Goal: Book appointment/travel/reservation

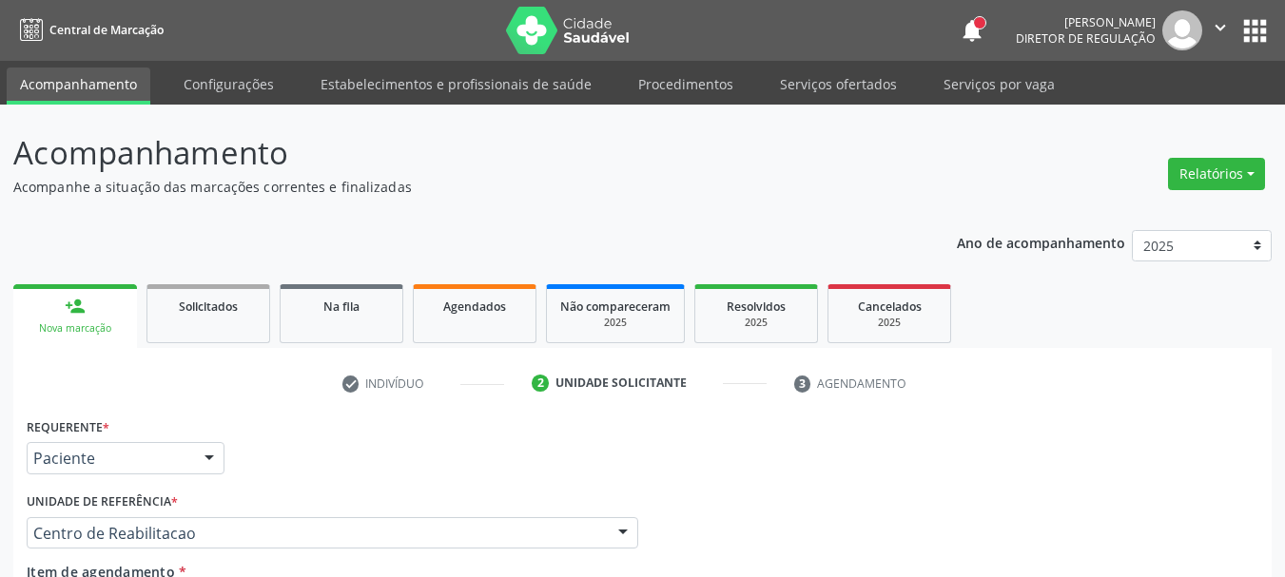
click at [1248, 29] on button "apps" at bounding box center [1254, 30] width 33 height 33
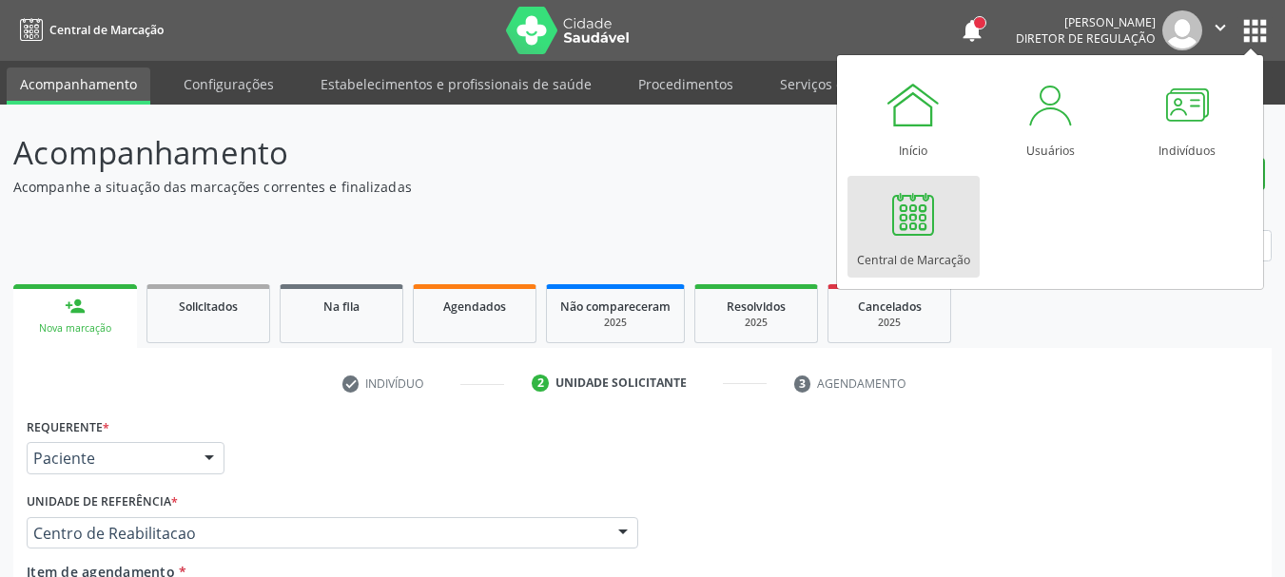
click at [913, 258] on div "Central de Marcação" at bounding box center [913, 256] width 113 height 26
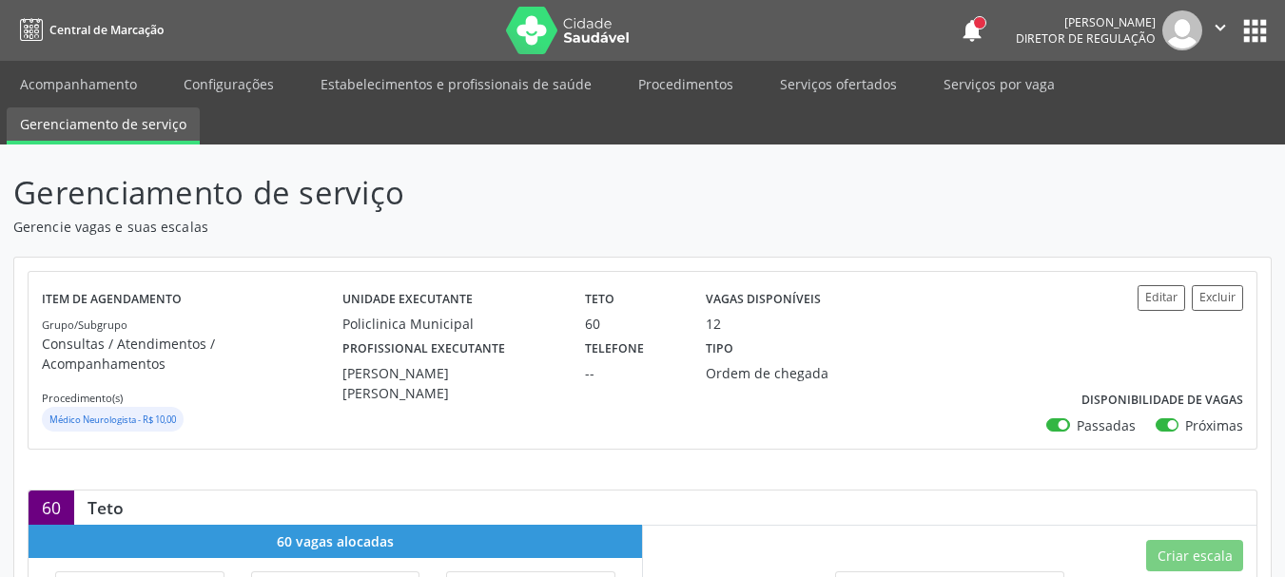
drag, startPoint x: 1215, startPoint y: 25, endPoint x: 1220, endPoint y: 41, distance: 16.9
click at [1214, 27] on icon "" at bounding box center [1220, 27] width 21 height 21
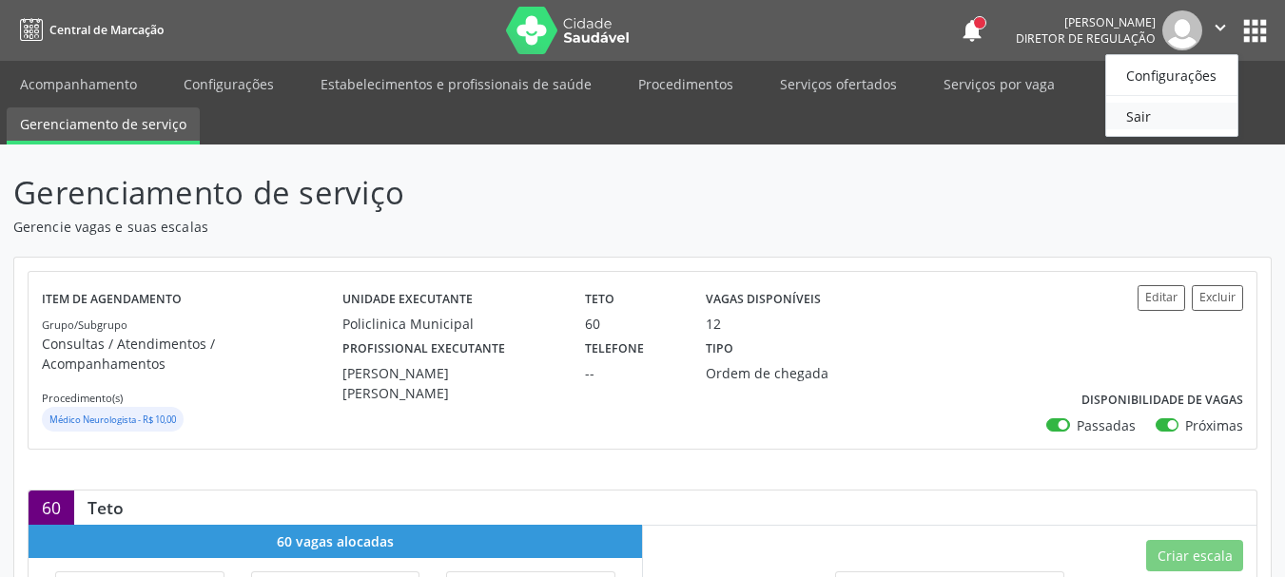
click at [1186, 112] on link "Sair" at bounding box center [1171, 116] width 131 height 27
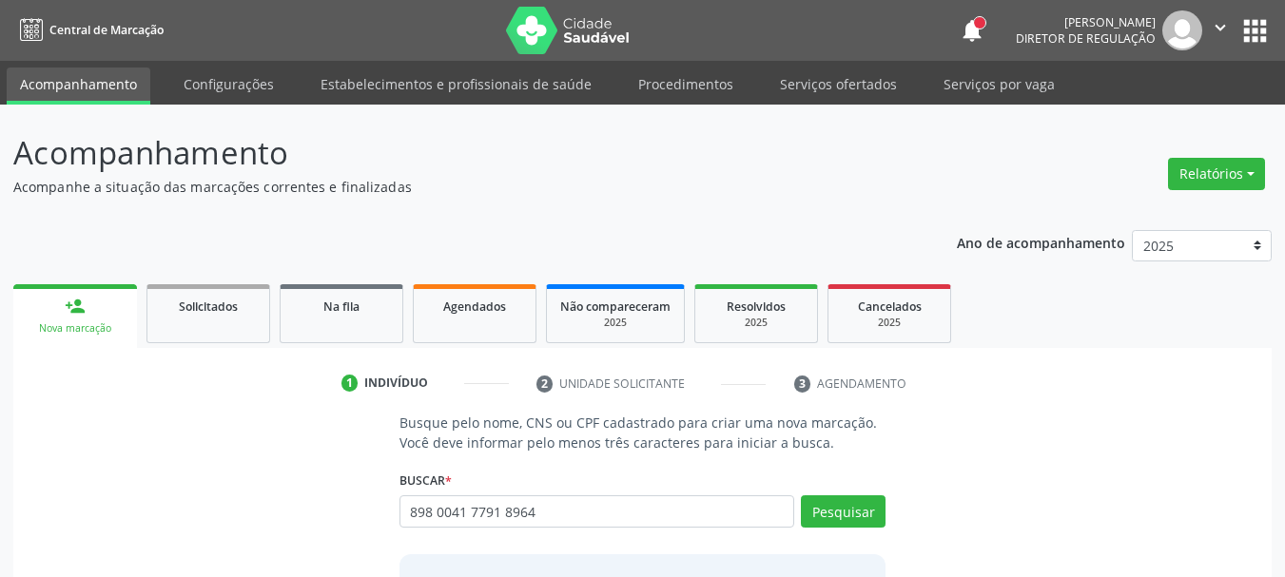
type input "898 0041 7791 8964"
click at [872, 505] on button "Pesquisar" at bounding box center [843, 511] width 85 height 32
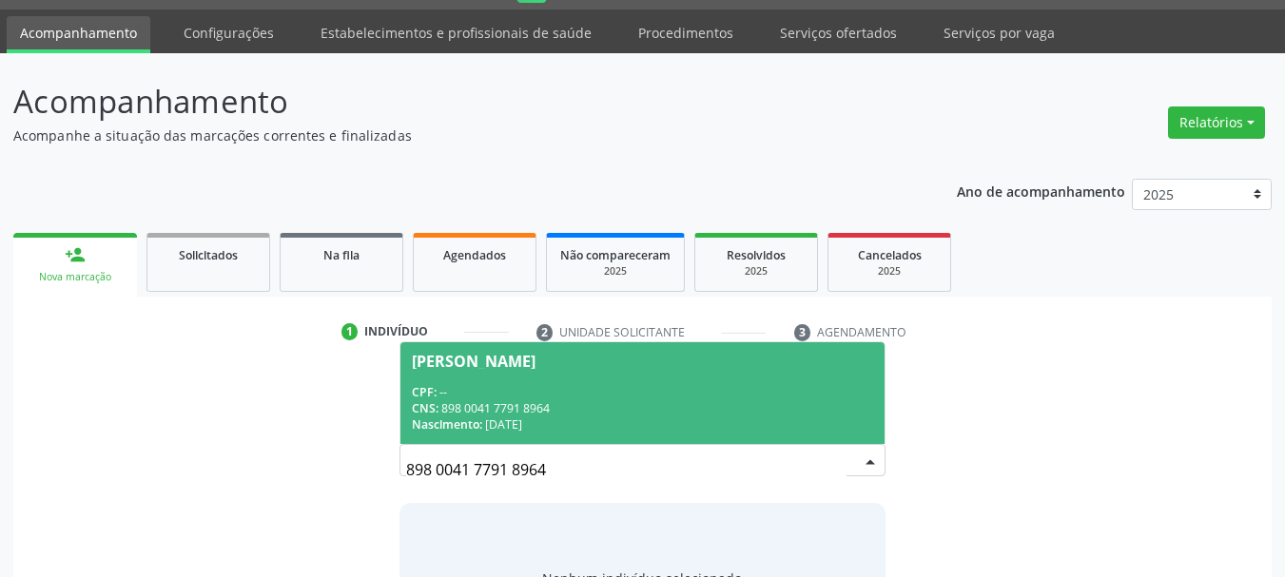
scroll to position [156, 0]
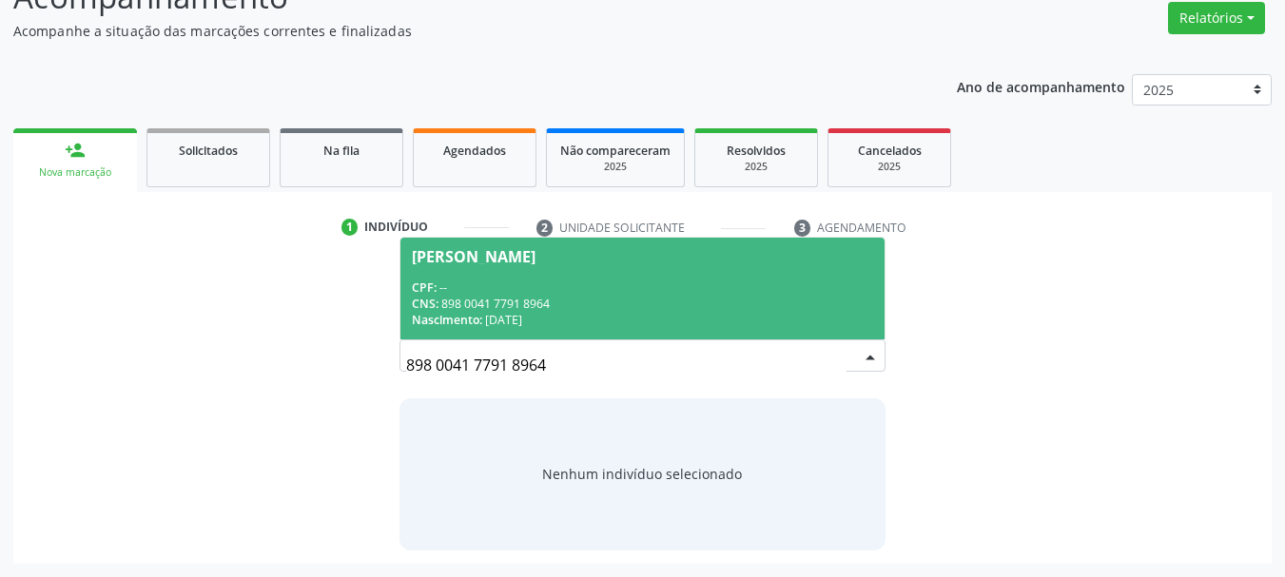
click at [615, 254] on div "[PERSON_NAME]" at bounding box center [643, 256] width 462 height 15
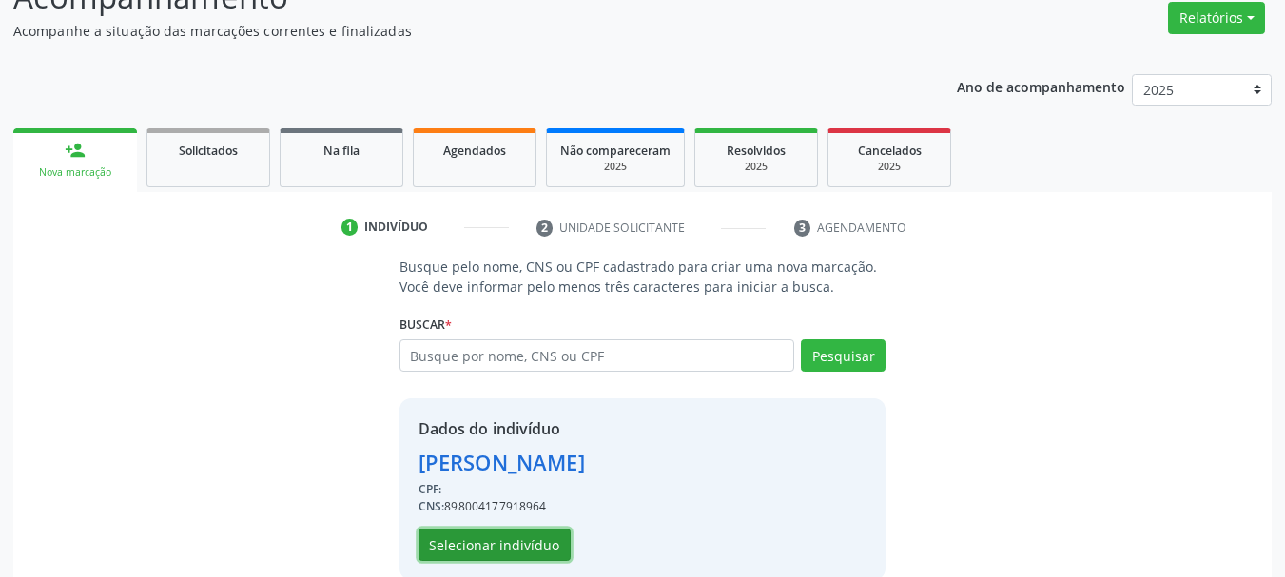
click at [522, 536] on button "Selecionar indivíduo" at bounding box center [494, 545] width 152 height 32
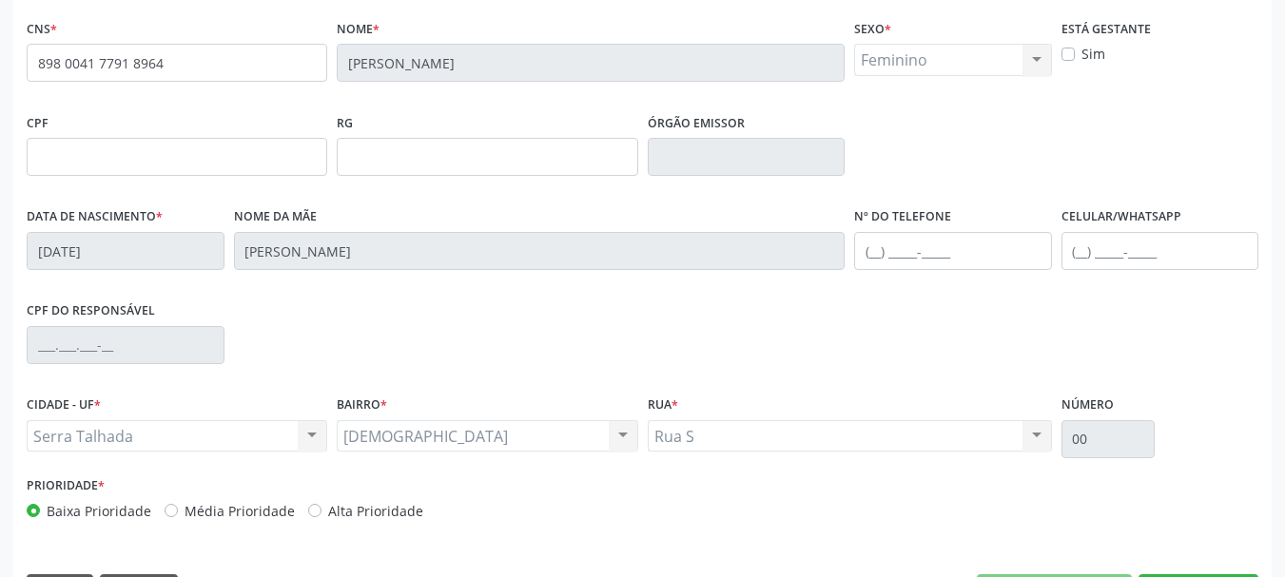
scroll to position [441, 0]
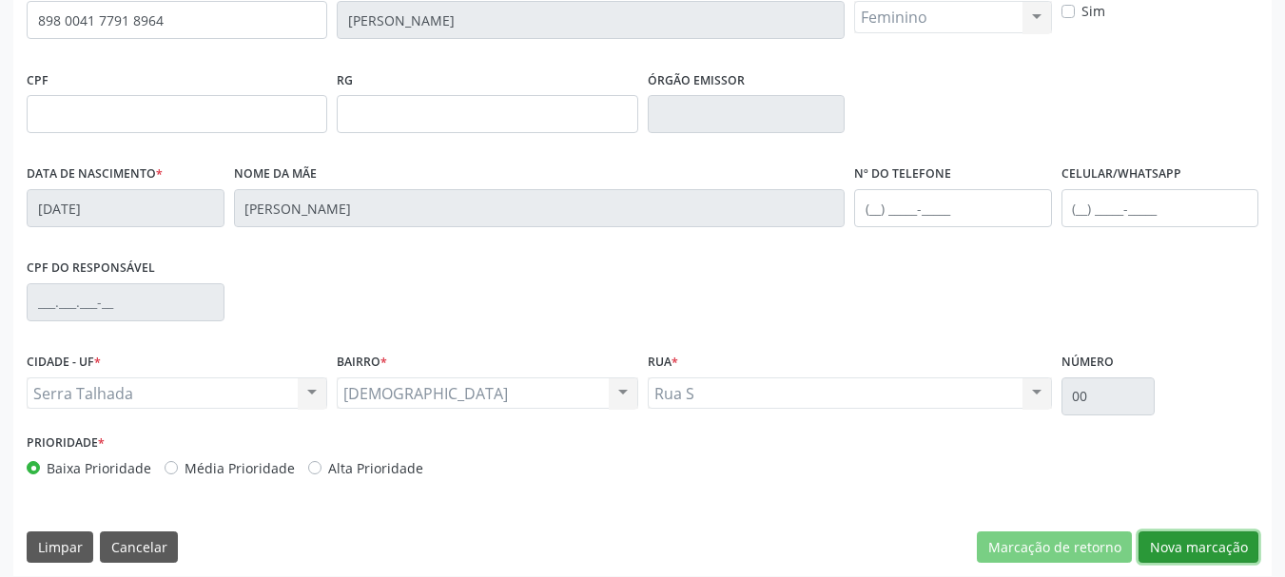
click at [1214, 544] on button "Nova marcação" at bounding box center [1198, 548] width 120 height 32
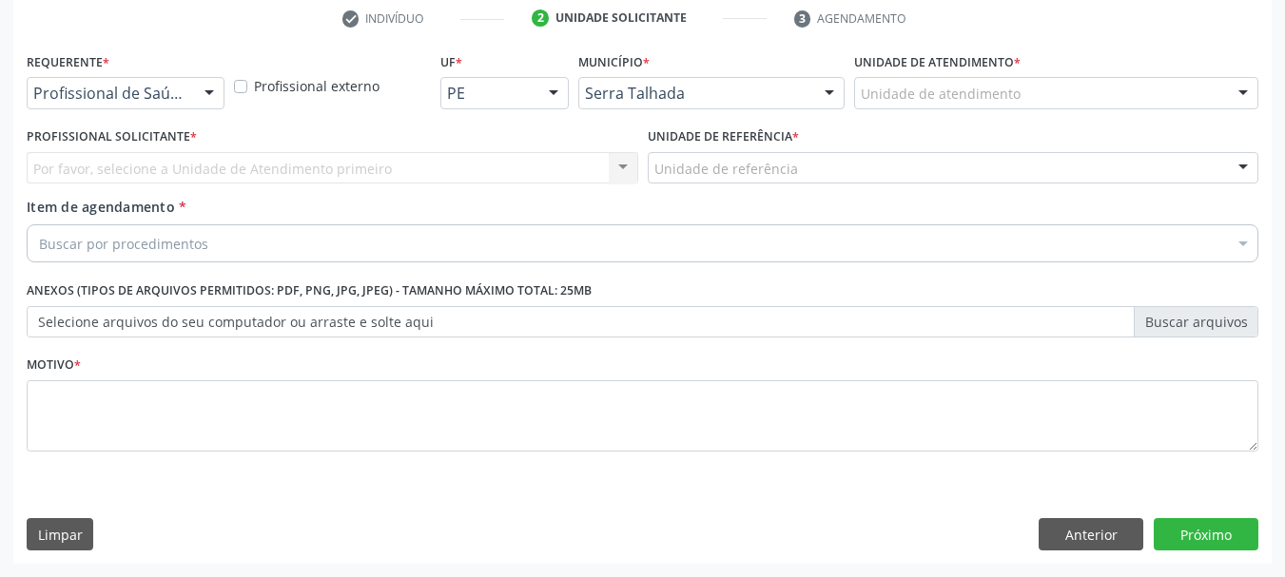
scroll to position [365, 0]
click at [176, 84] on div "Profissional de Saúde" at bounding box center [126, 93] width 198 height 32
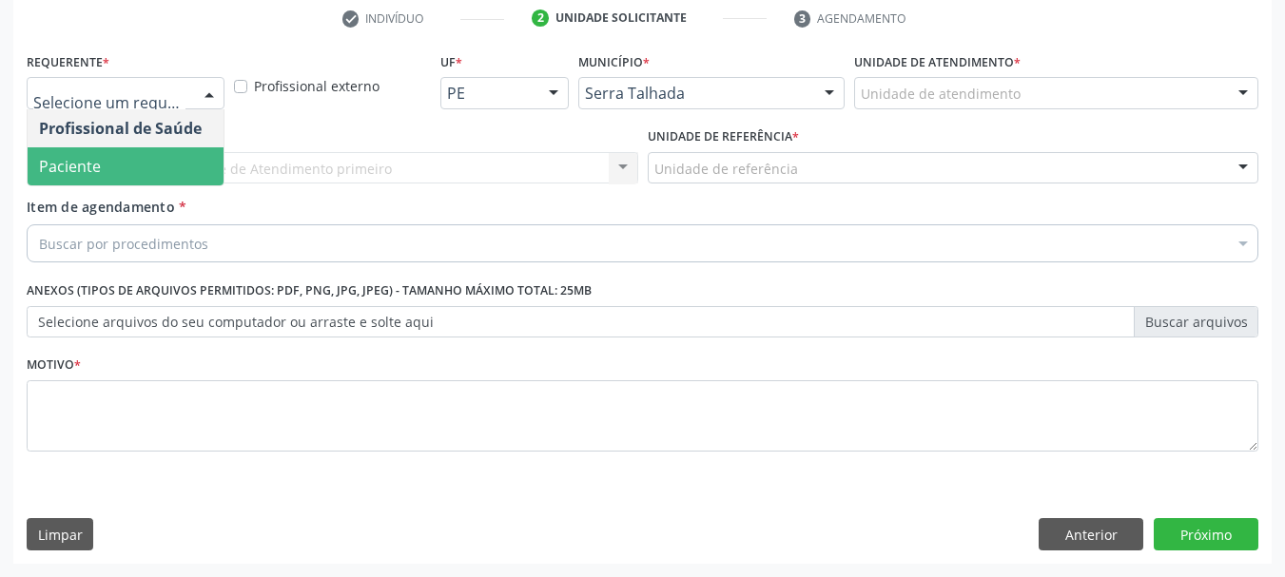
click at [171, 168] on span "Paciente" at bounding box center [126, 166] width 196 height 38
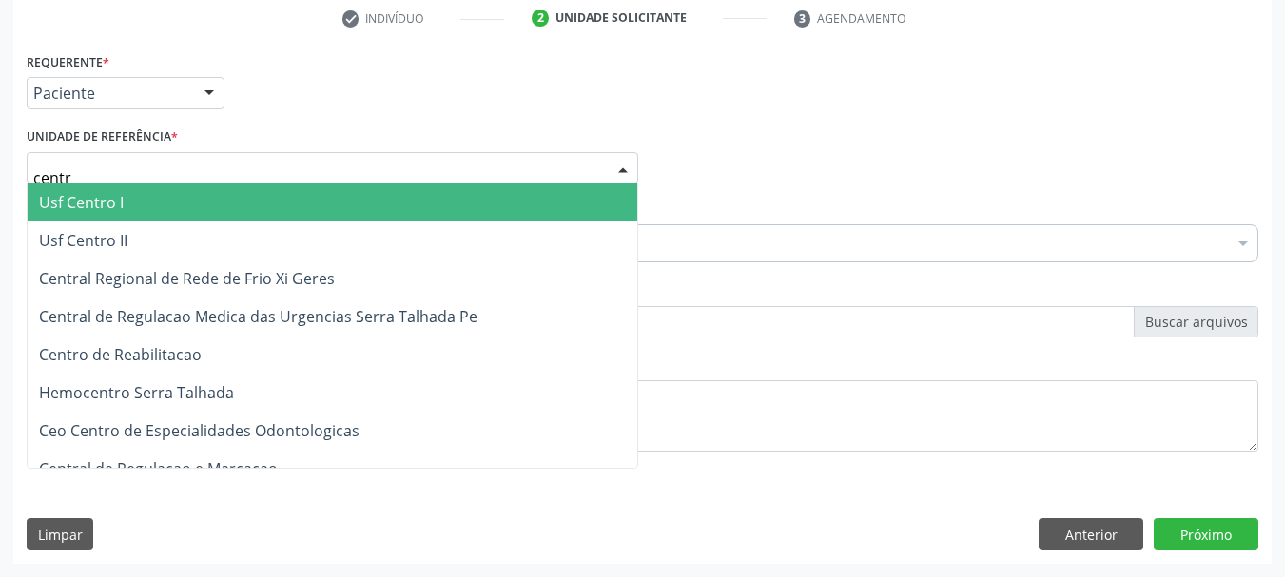
type input "centro"
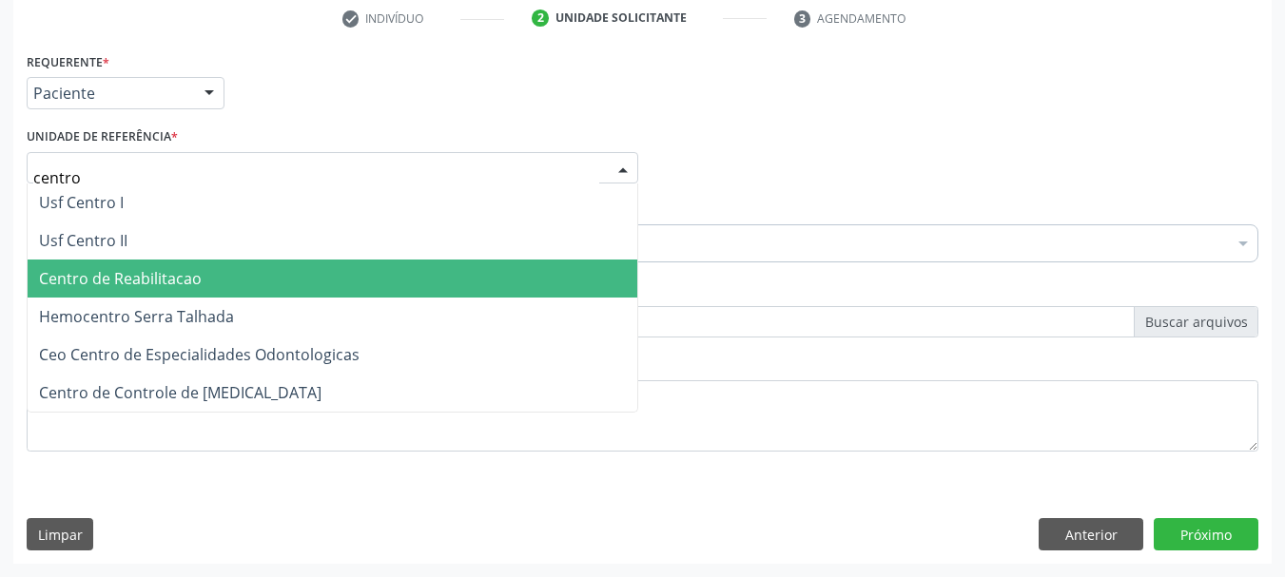
click at [162, 276] on span "Centro de Reabilitacao" at bounding box center [120, 278] width 163 height 21
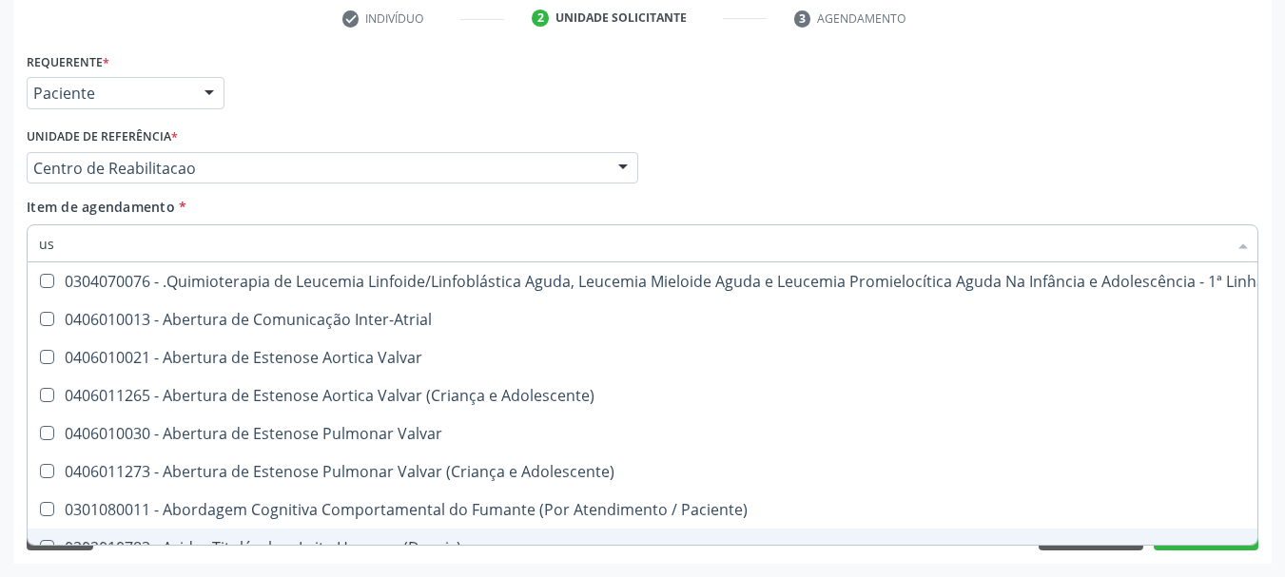
type input "usg"
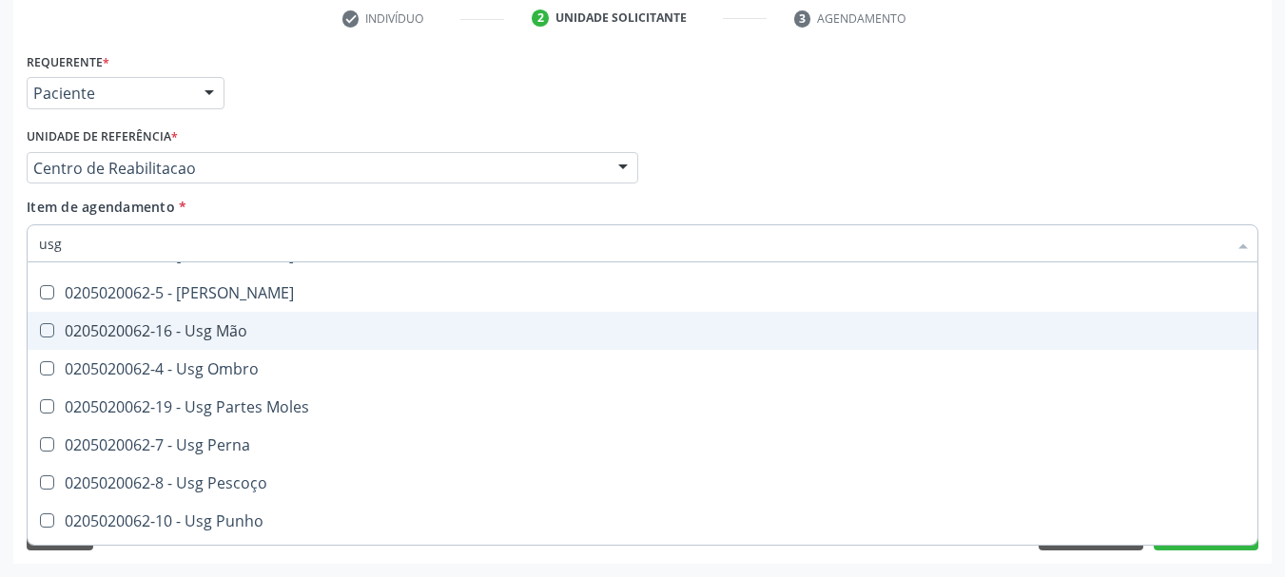
scroll to position [285, 0]
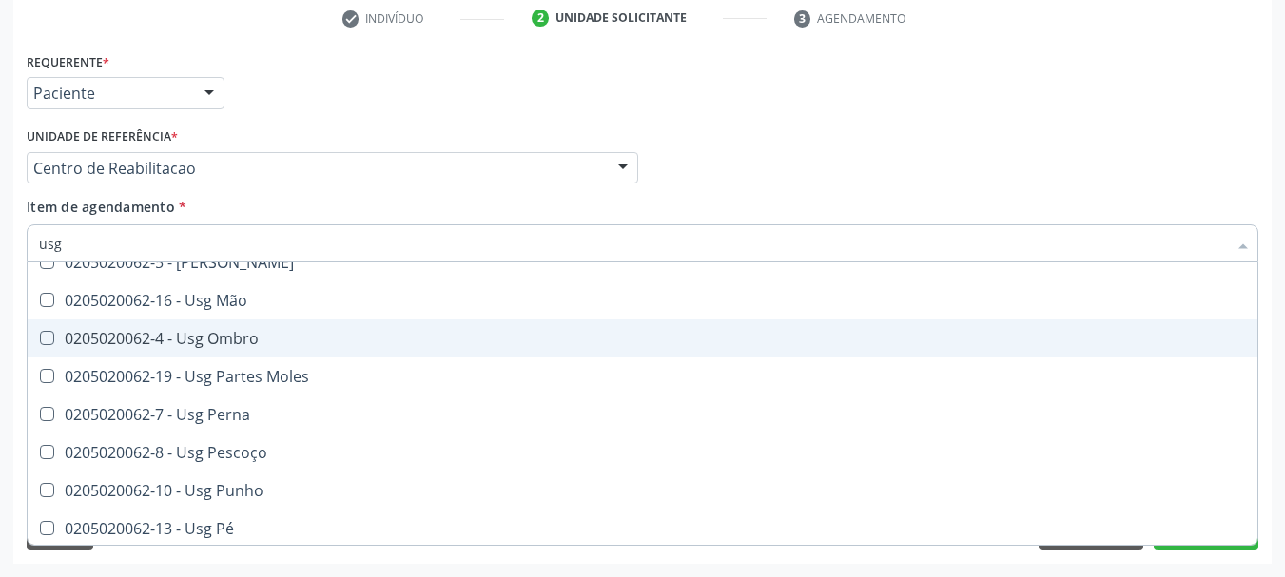
click at [297, 333] on div "0205020062-4 - Usg Ombro" at bounding box center [642, 338] width 1207 height 15
checkbox Ombro "true"
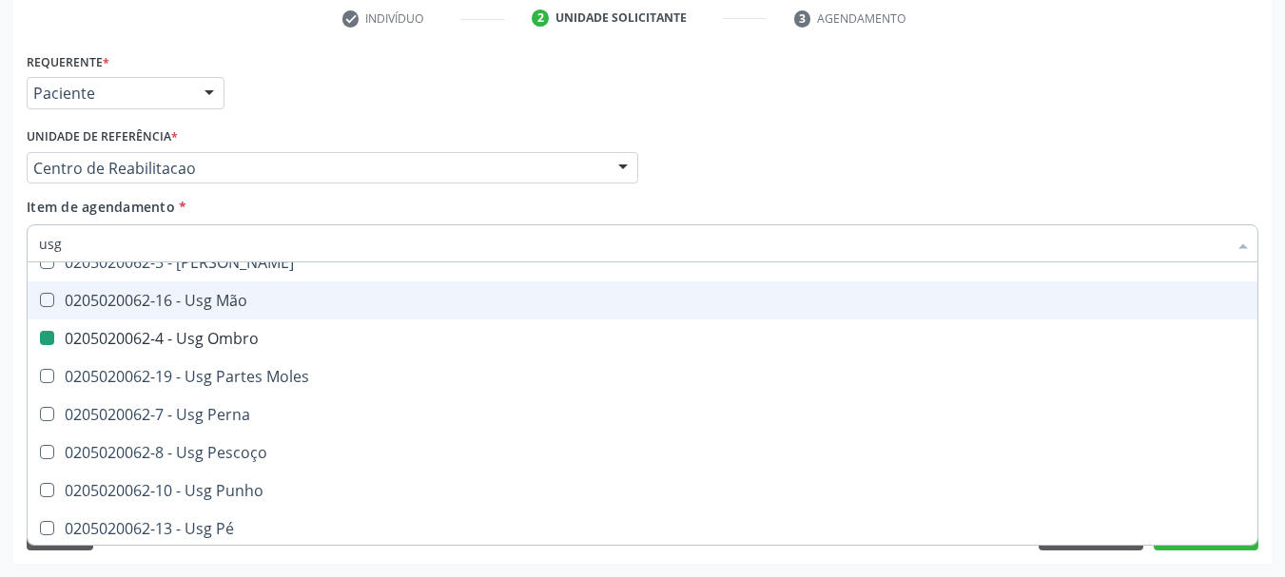
drag, startPoint x: 743, startPoint y: 150, endPoint x: 412, endPoint y: 355, distance: 389.0
click at [743, 150] on div "Profissional Solicitante Por favor, selecione a Unidade de Atendimento primeiro…" at bounding box center [642, 160] width 1241 height 74
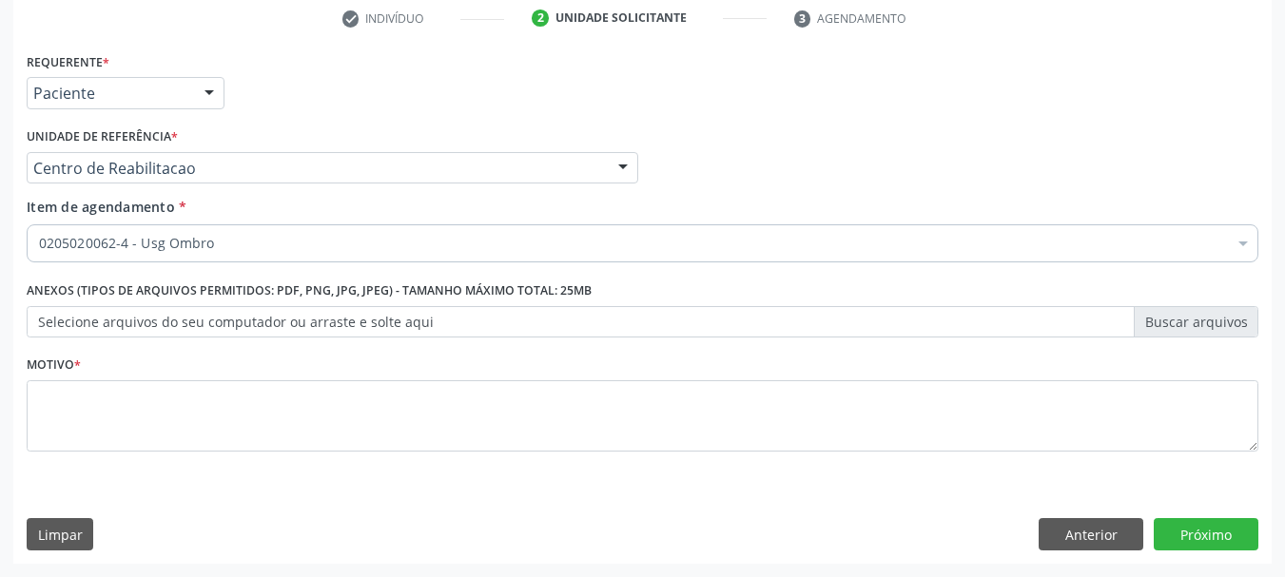
scroll to position [0, 0]
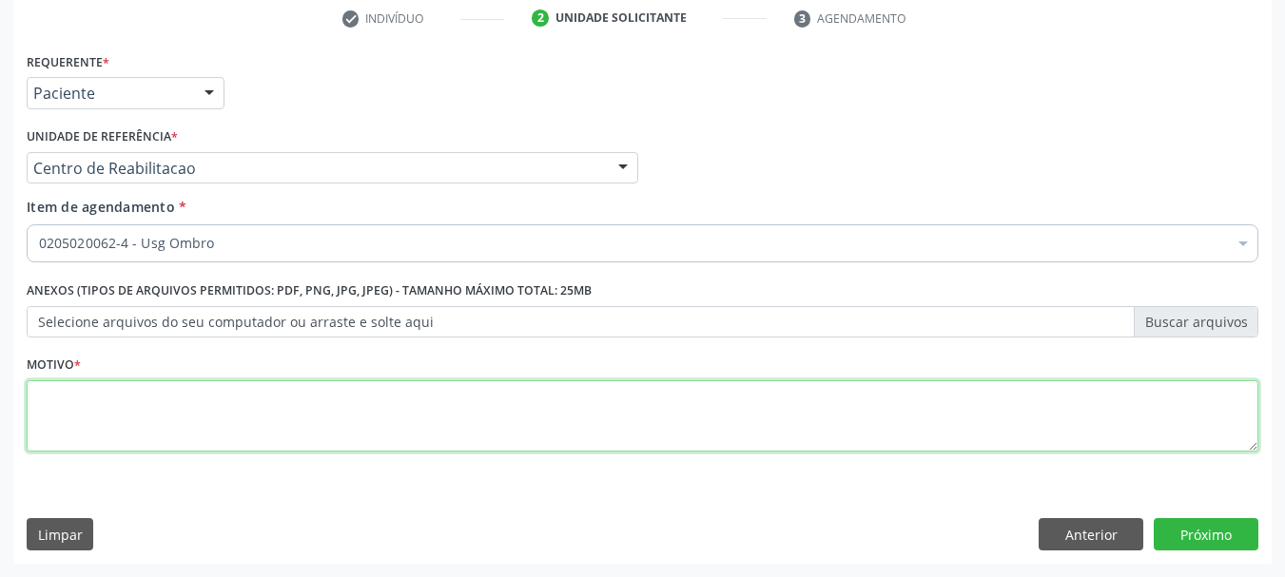
click at [251, 428] on textarea at bounding box center [643, 416] width 1232 height 72
type textarea "..."
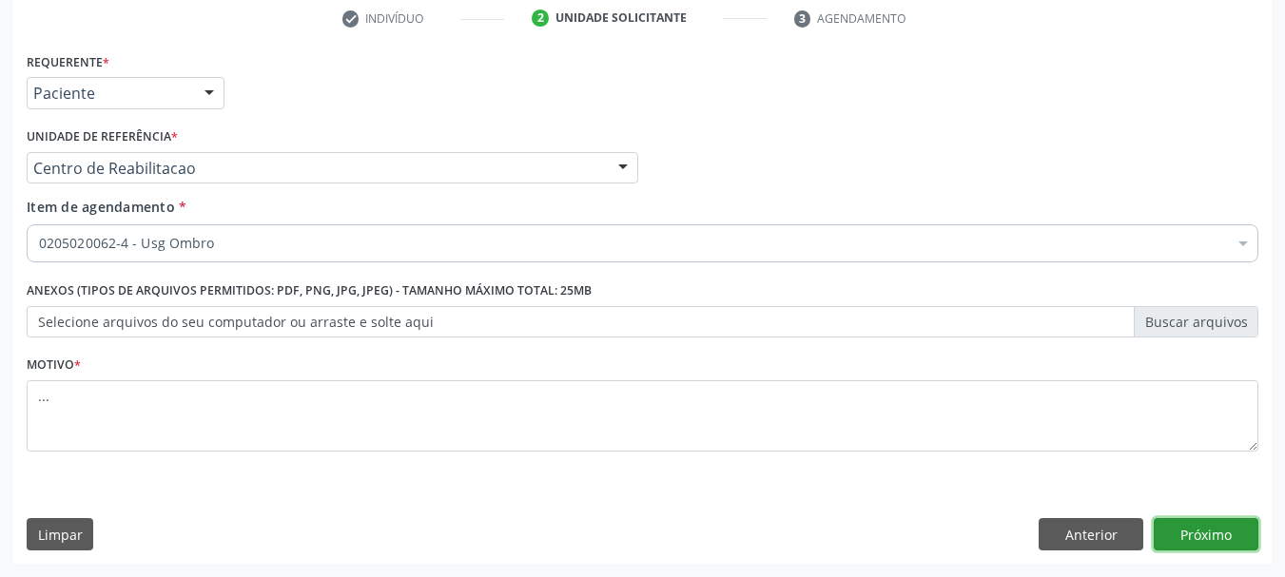
click at [1200, 541] on button "Próximo" at bounding box center [1206, 534] width 105 height 32
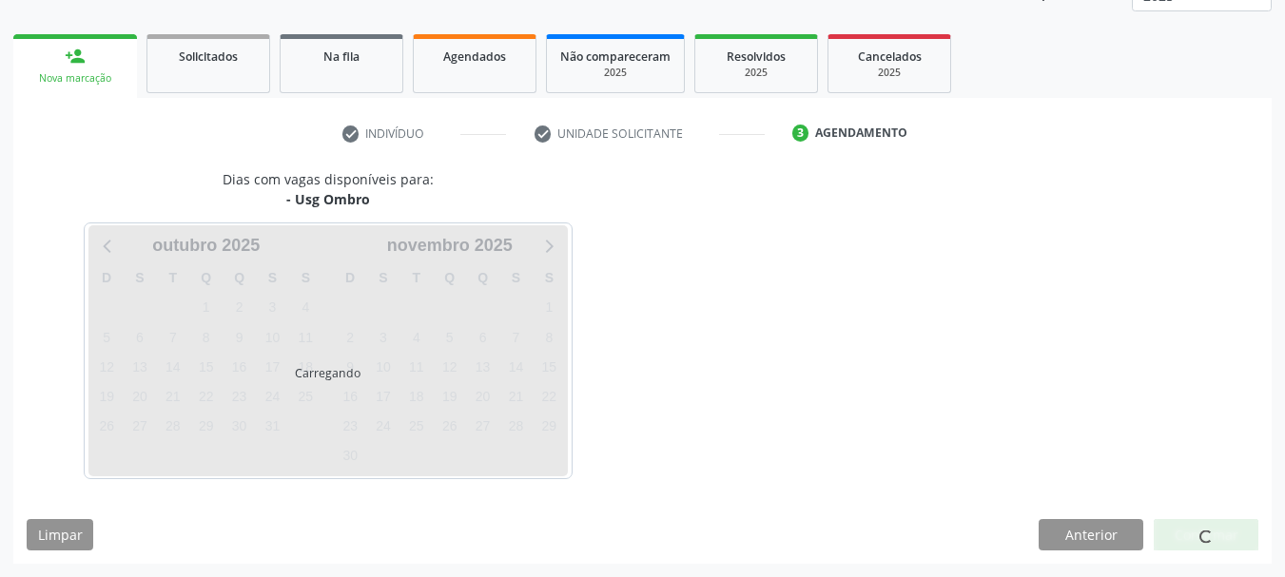
scroll to position [250, 0]
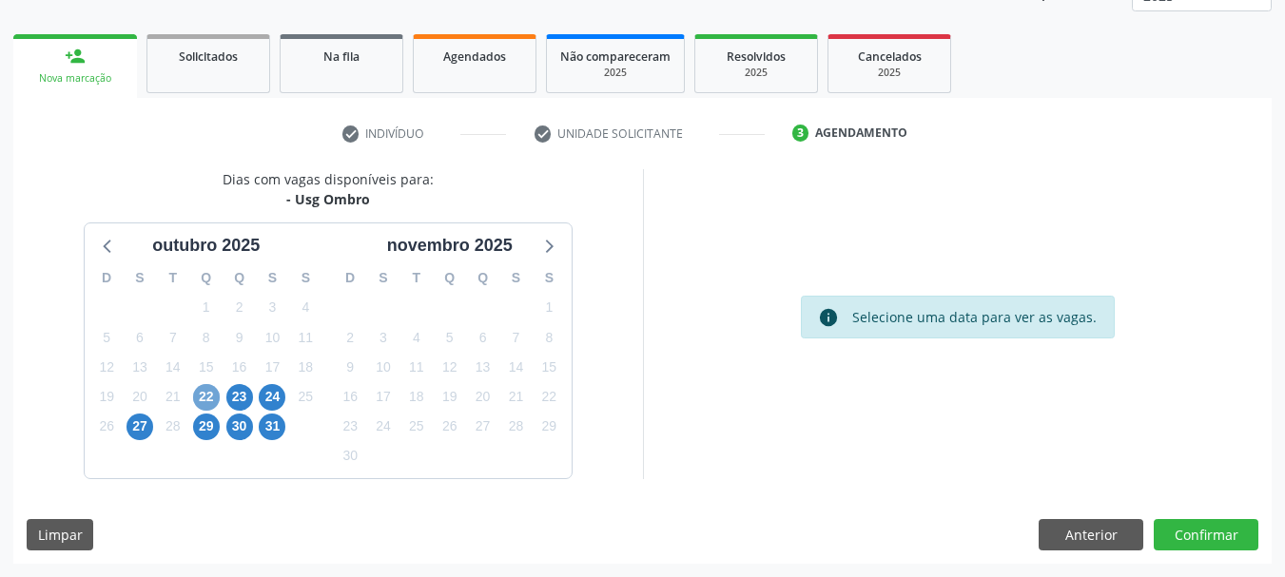
drag, startPoint x: 214, startPoint y: 399, endPoint x: 240, endPoint y: 398, distance: 25.7
click at [214, 400] on span "22" at bounding box center [206, 397] width 27 height 27
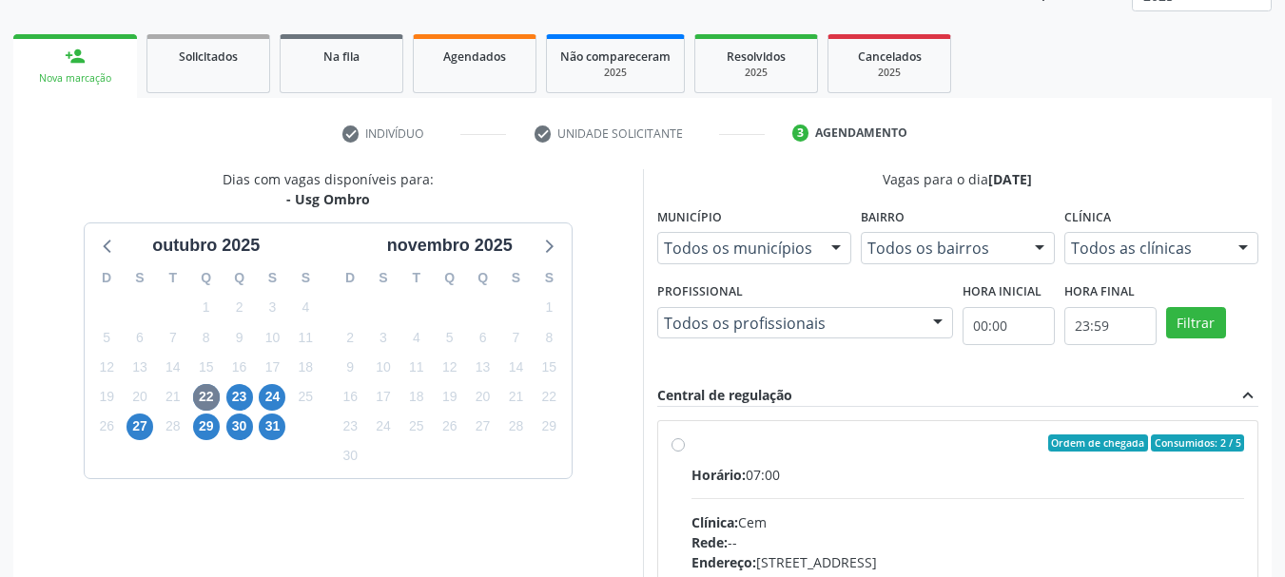
click at [685, 445] on div "Ordem de chegada Consumidos: 2 / 5 Horário: 07:00 Clínica: Cem Rede: -- Endereç…" at bounding box center [957, 581] width 573 height 292
radio input "true"
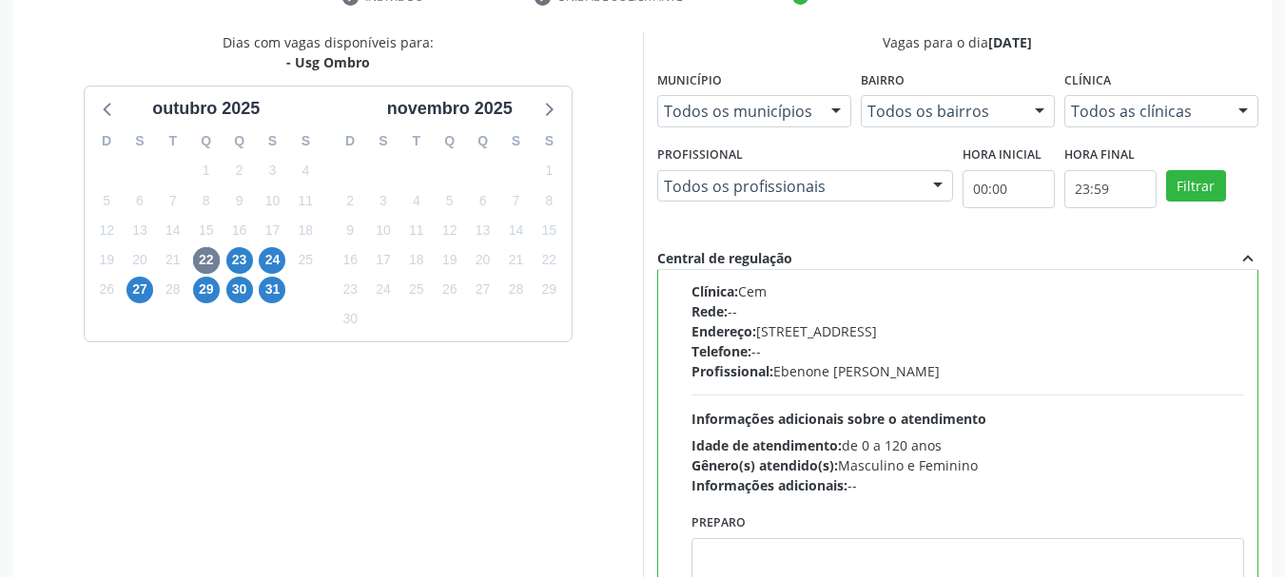
scroll to position [559, 0]
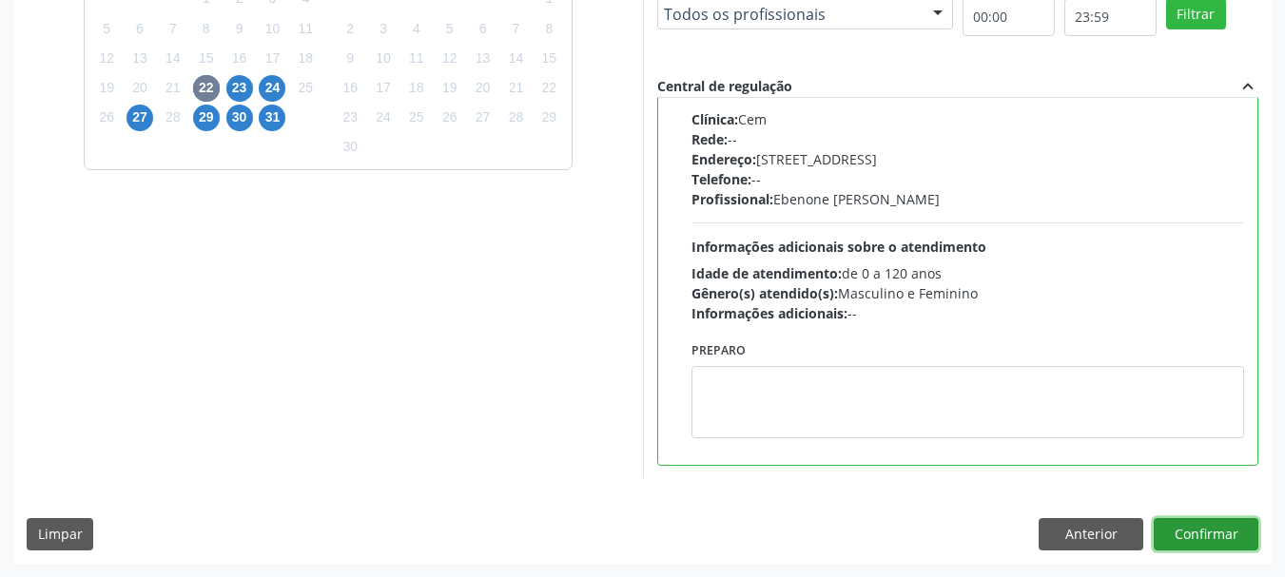
click at [1240, 521] on button "Confirmar" at bounding box center [1206, 534] width 105 height 32
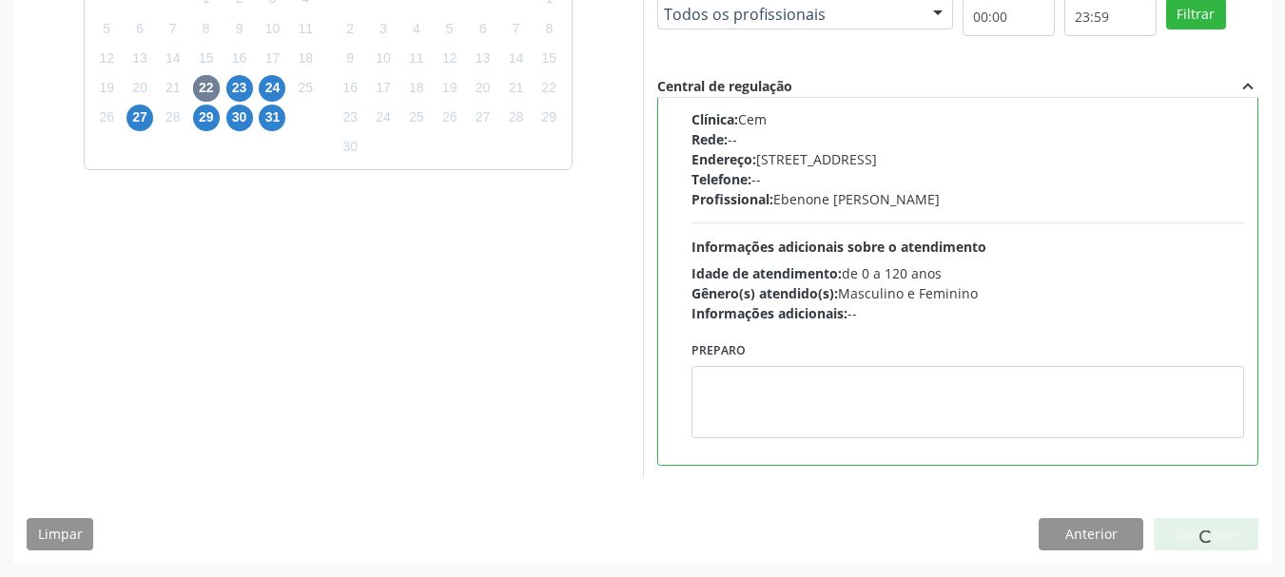
scroll to position [50, 0]
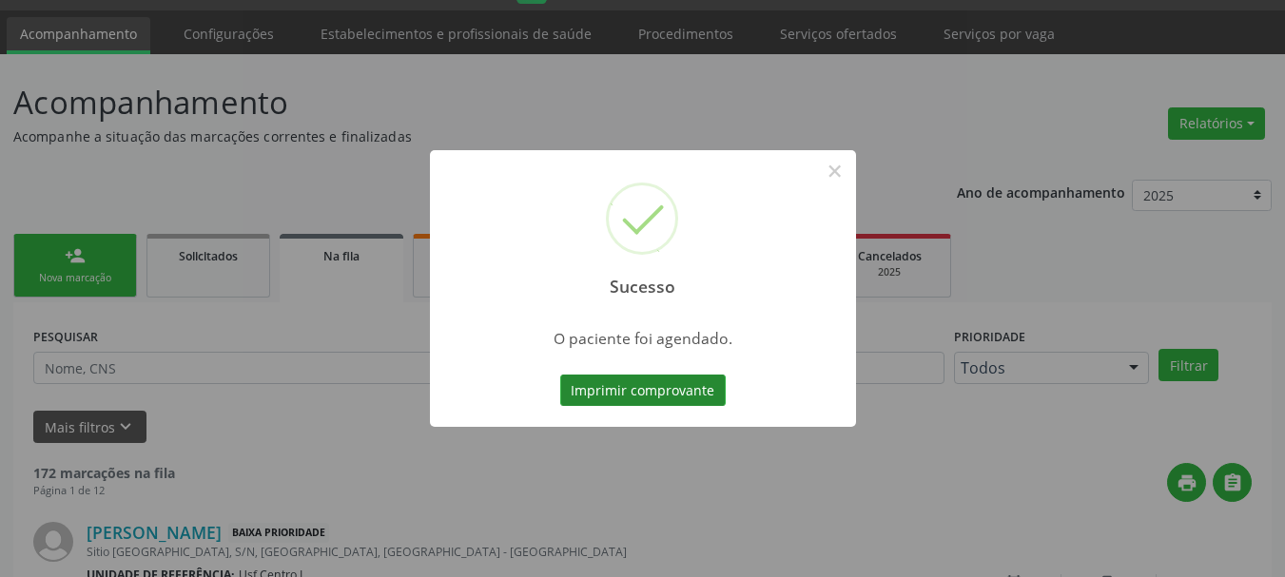
click at [679, 400] on button "Imprimir comprovante" at bounding box center [642, 391] width 165 height 32
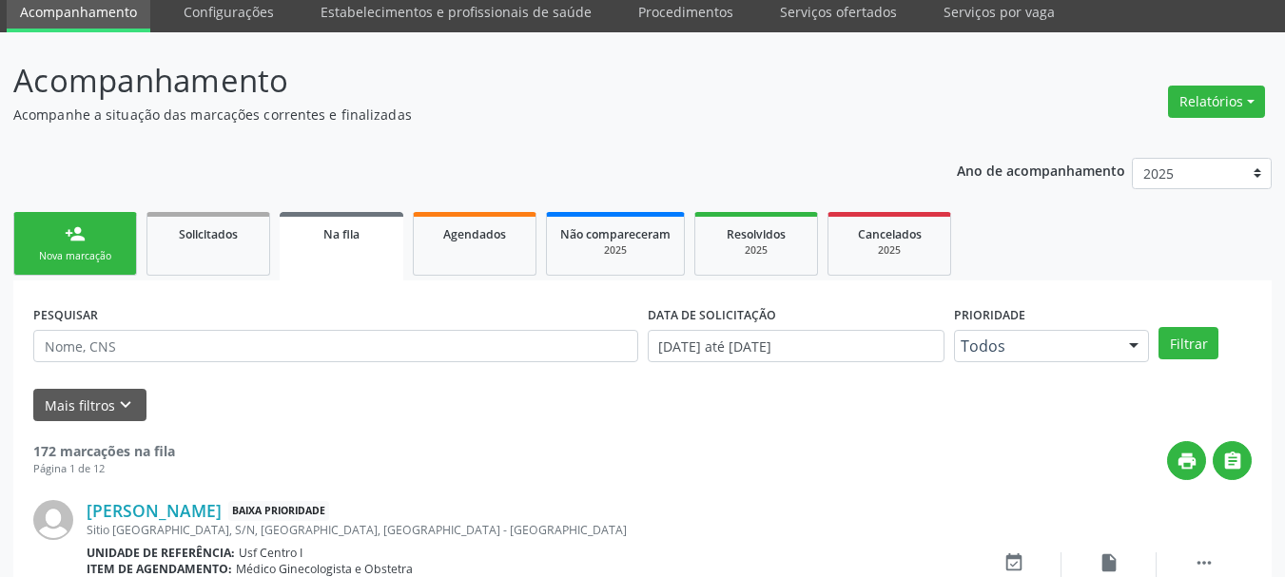
scroll to position [0, 0]
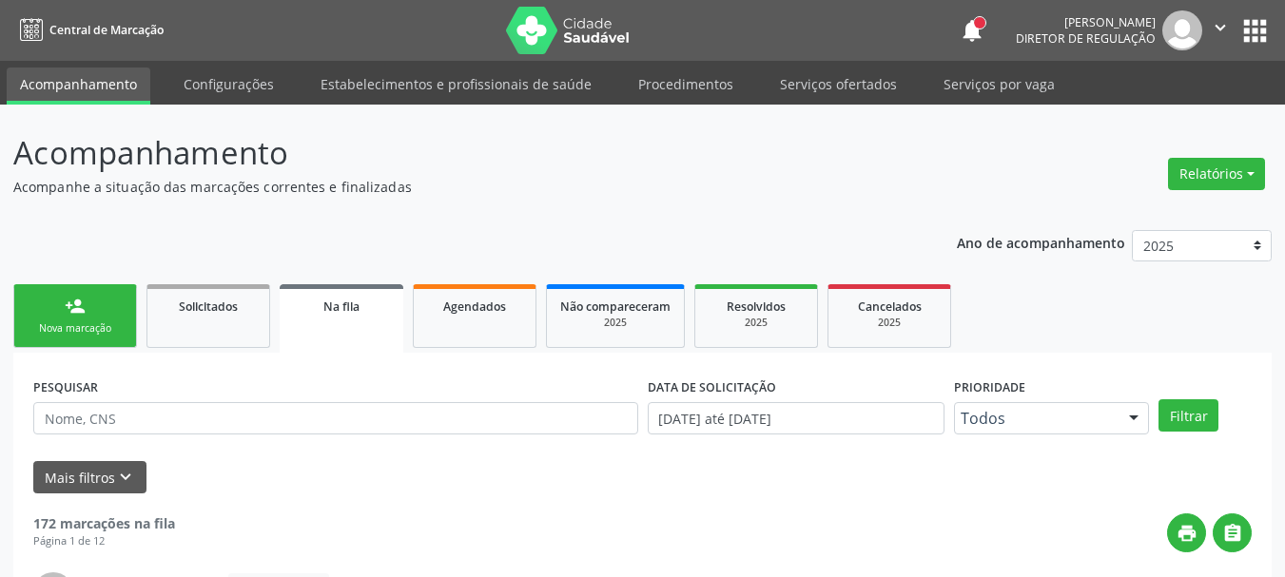
click at [1253, 29] on button "apps" at bounding box center [1254, 30] width 33 height 33
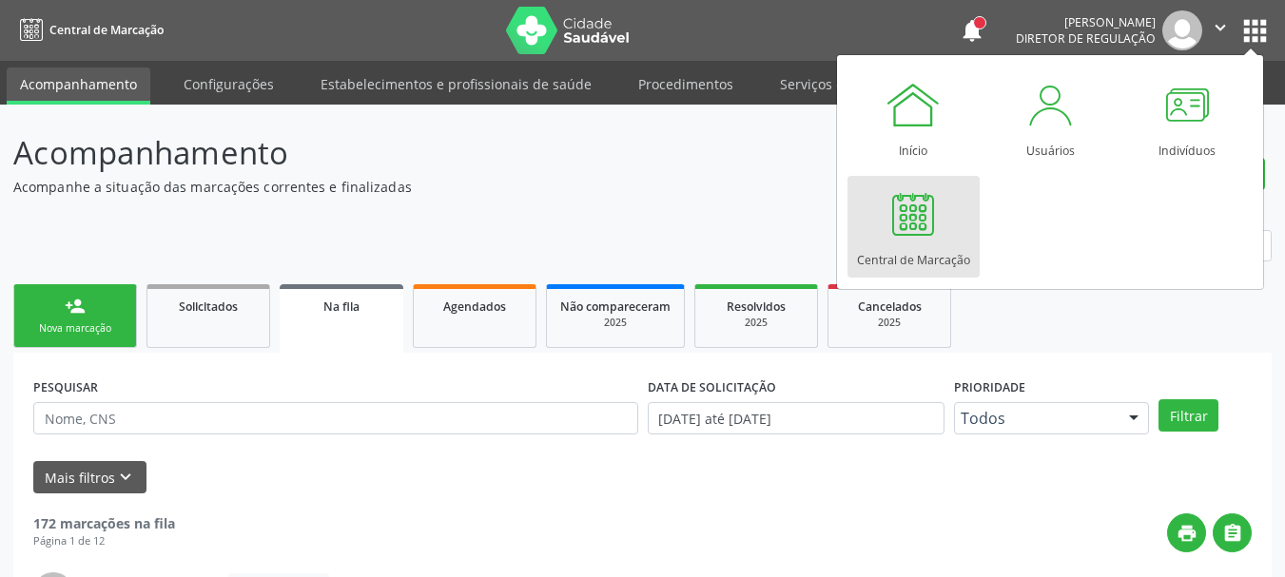
click at [923, 240] on div at bounding box center [912, 213] width 57 height 57
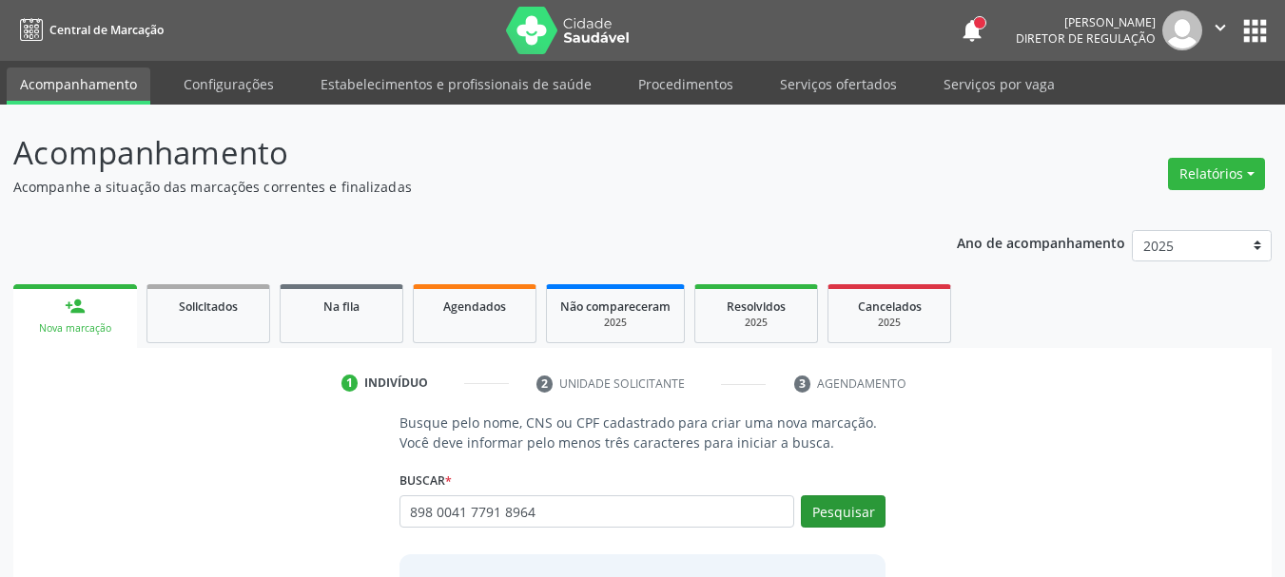
type input "898 0041 7791 8964"
click at [826, 518] on button "Pesquisar" at bounding box center [843, 511] width 85 height 32
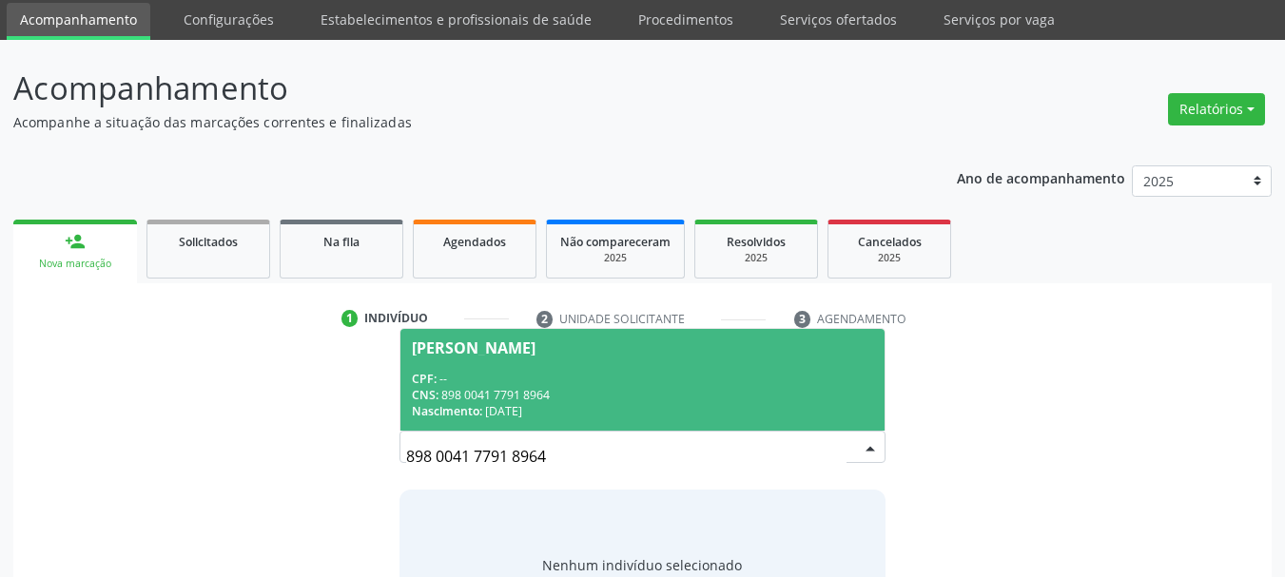
scroll to position [156, 0]
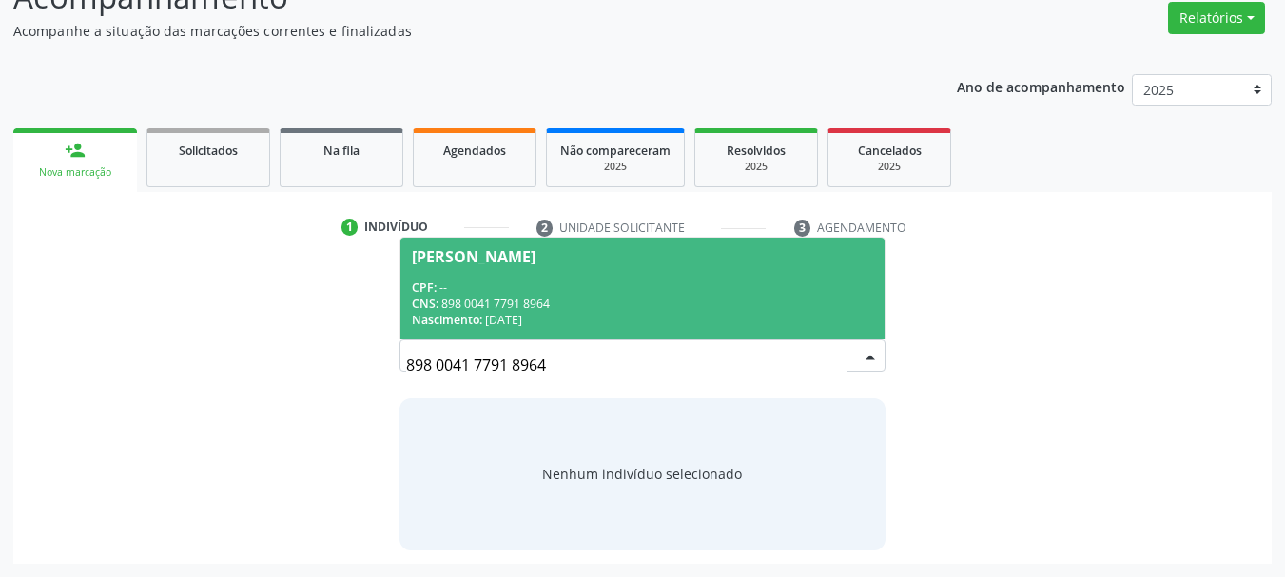
click at [458, 284] on div "CPF: --" at bounding box center [643, 288] width 462 height 16
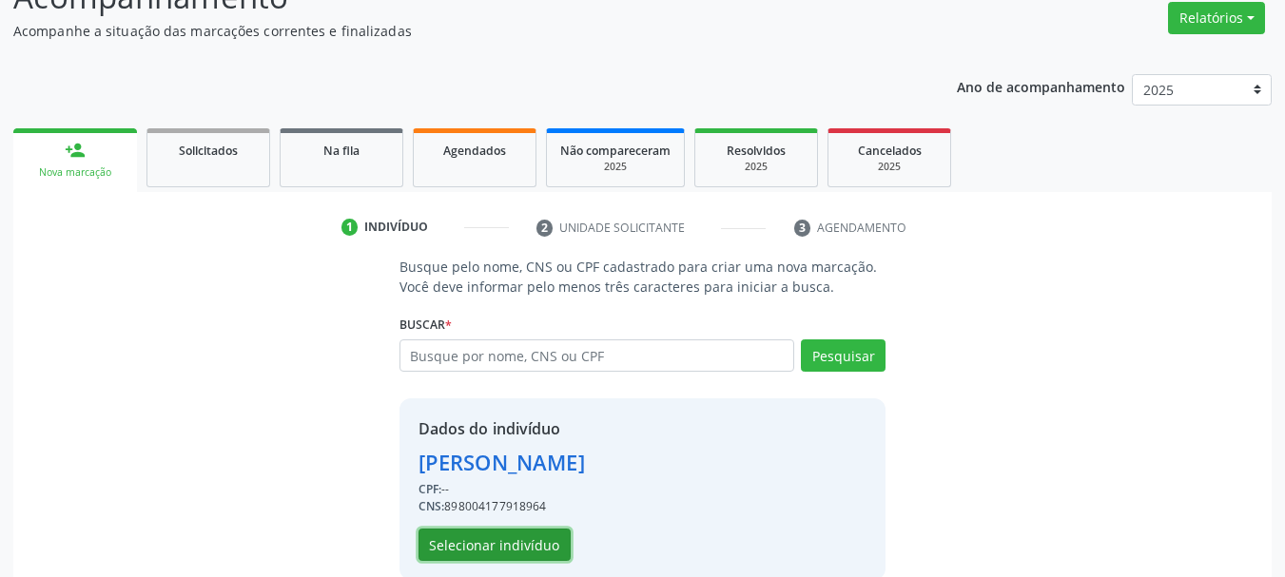
click at [487, 532] on button "Selecionar indivíduo" at bounding box center [494, 545] width 152 height 32
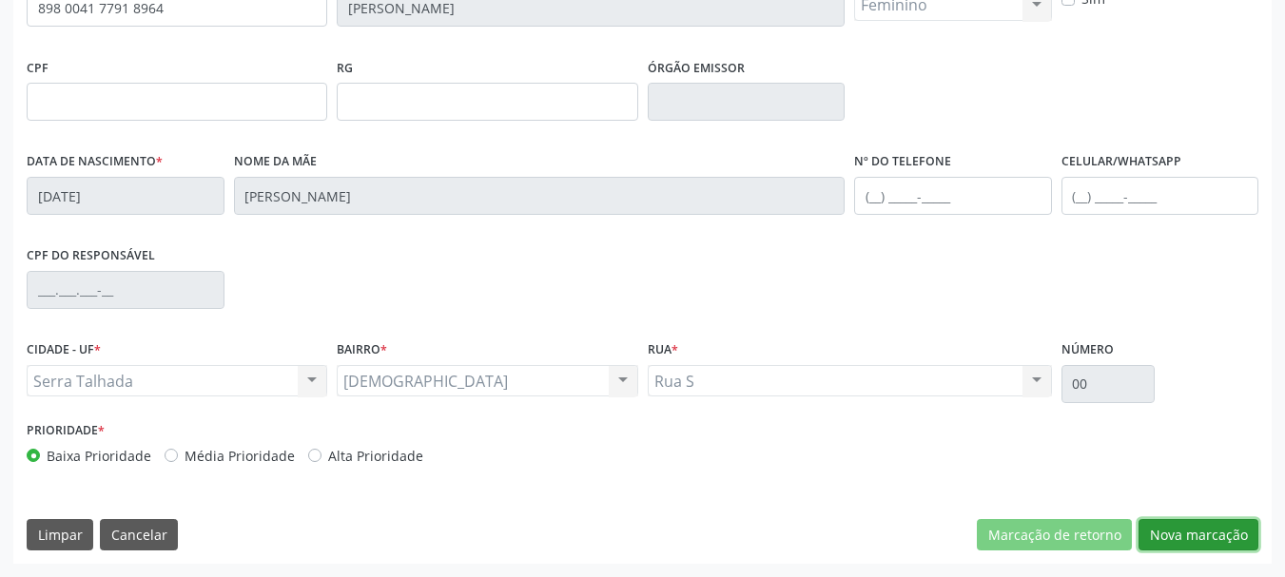
drag, startPoint x: 1225, startPoint y: 538, endPoint x: 1157, endPoint y: 525, distance: 68.8
click at [1225, 540] on button "Nova marcação" at bounding box center [1198, 535] width 120 height 32
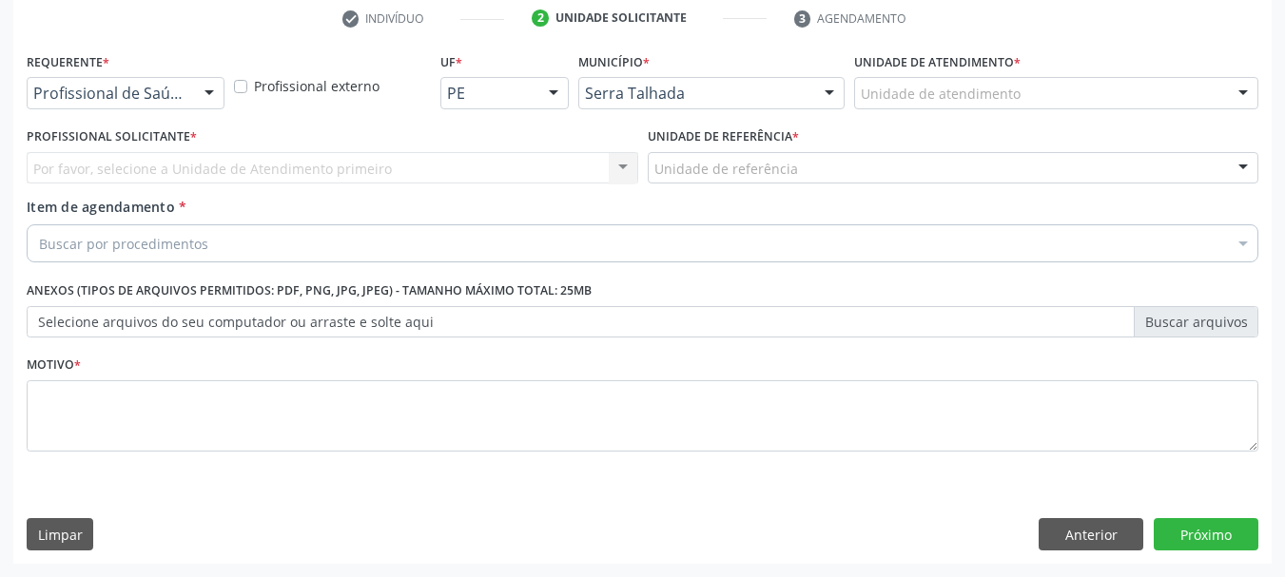
click at [127, 78] on div "Profissional de Saúde" at bounding box center [126, 93] width 198 height 32
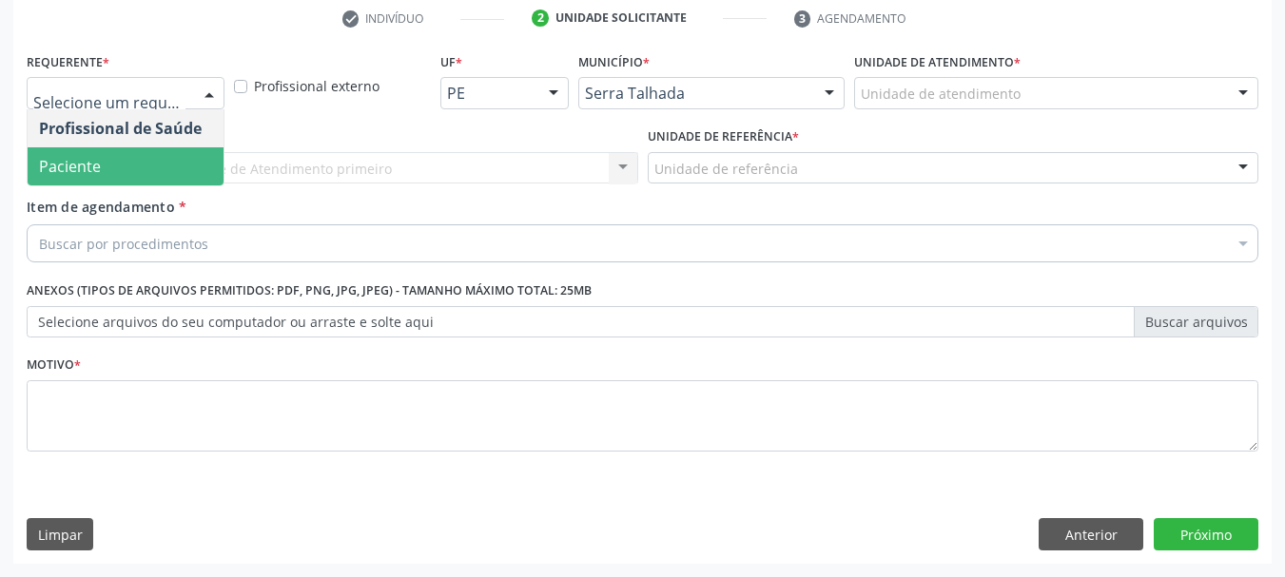
click at [111, 185] on span "Paciente" at bounding box center [126, 166] width 196 height 38
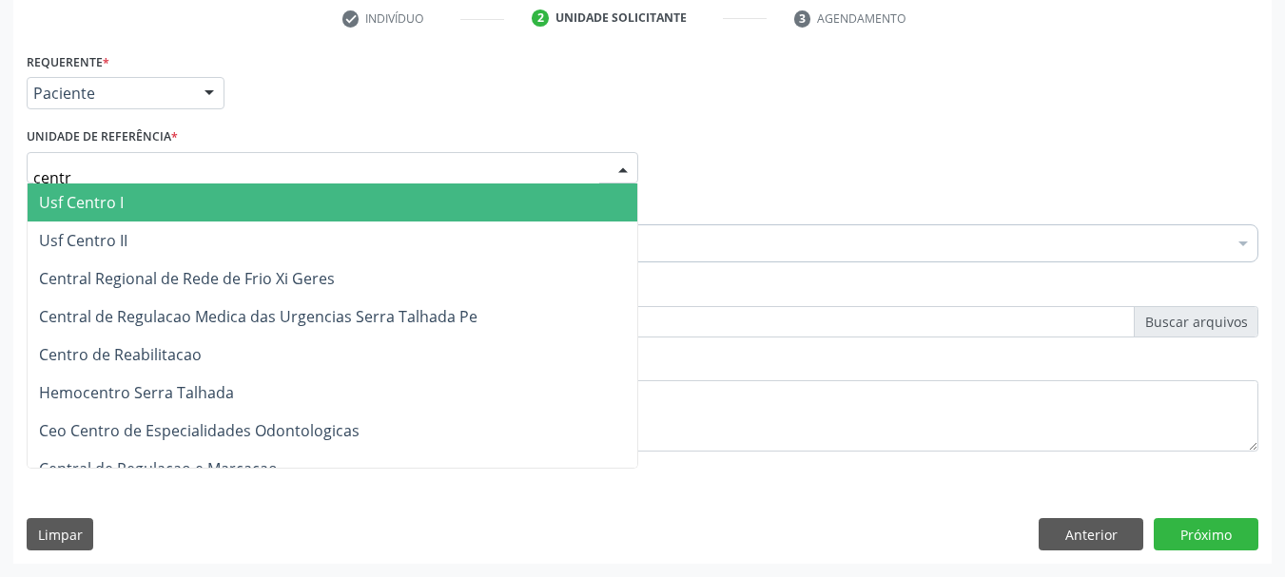
type input "centro"
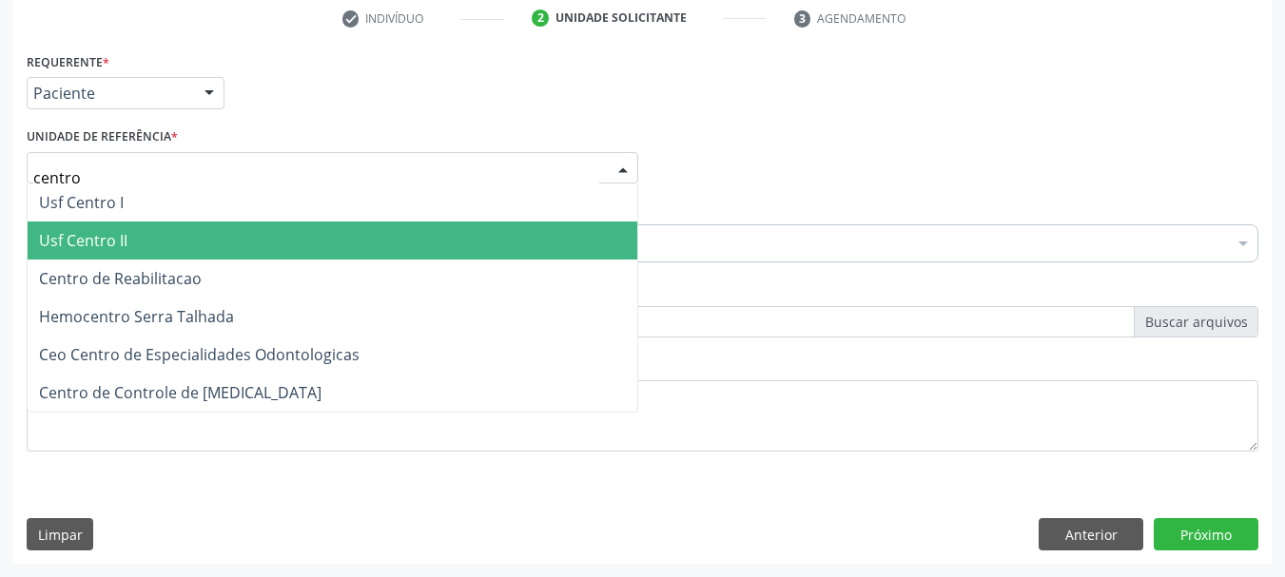
click at [112, 273] on span "Centro de Reabilitacao" at bounding box center [120, 278] width 163 height 21
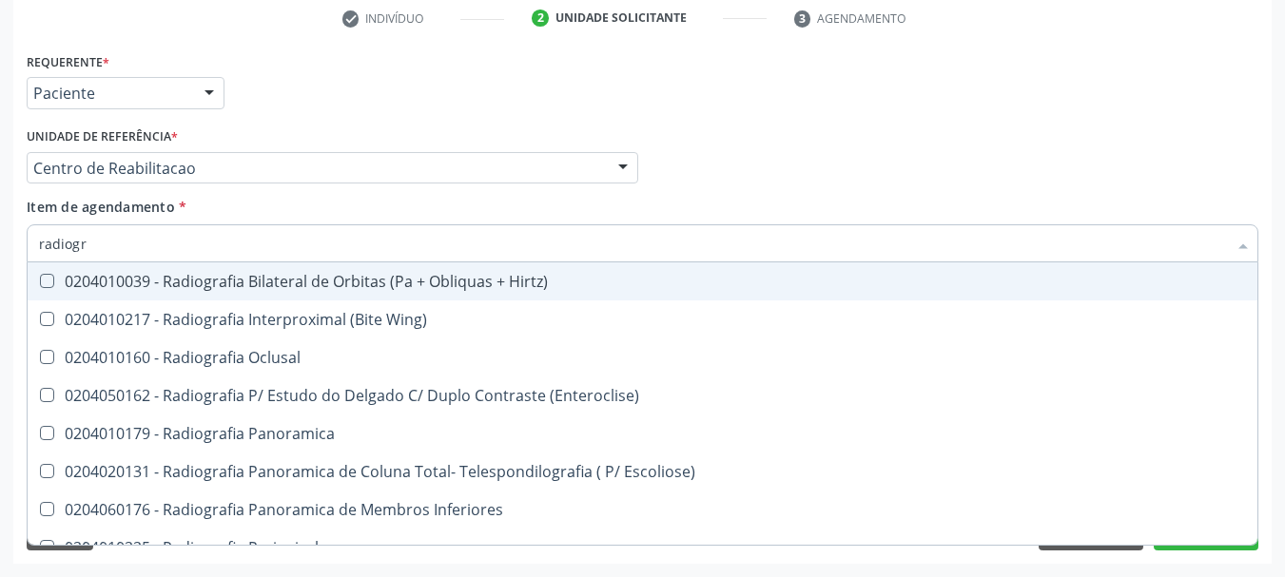
type input "radiogra"
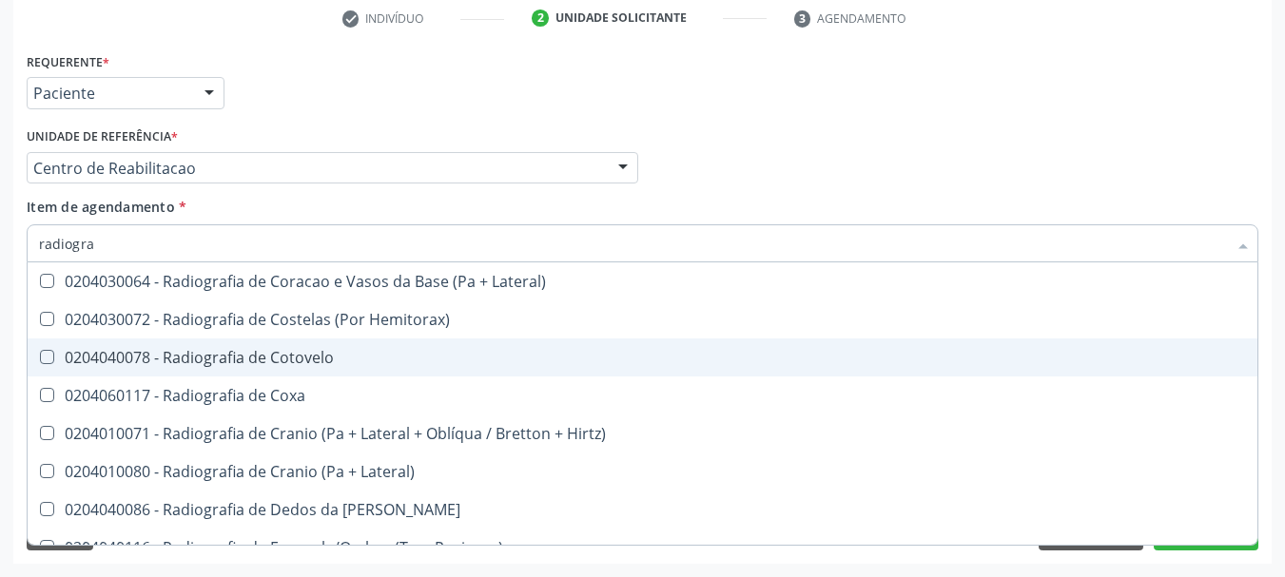
scroll to position [1427, 0]
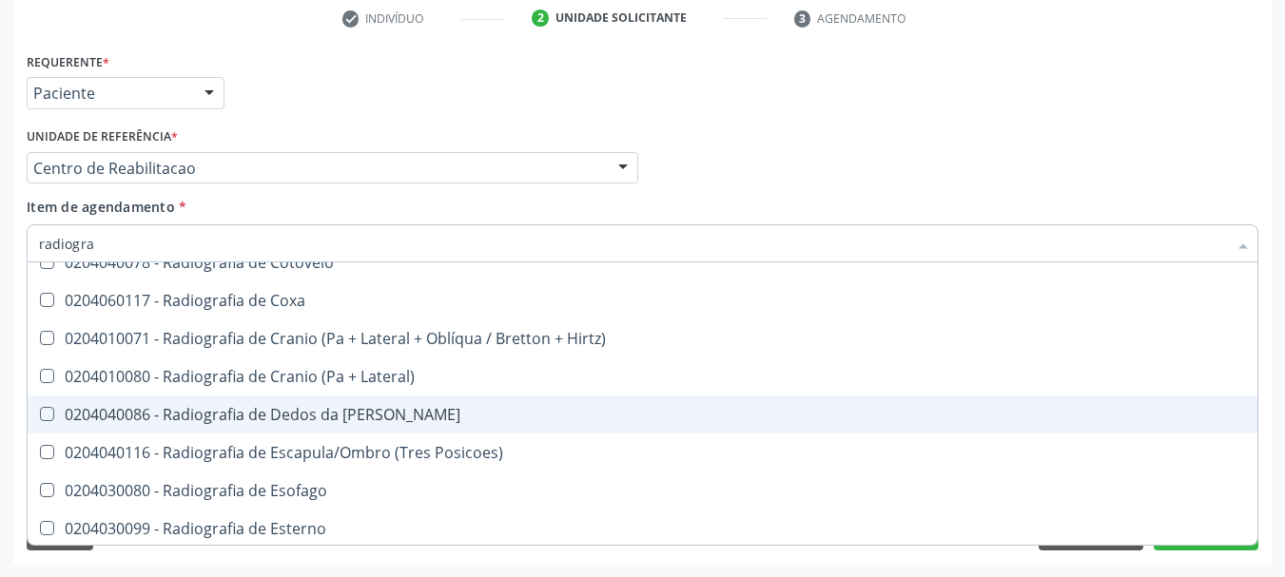
click at [397, 401] on span "0204040086 - Radiografia de Dedos da Mao" at bounding box center [643, 415] width 1230 height 38
click at [394, 408] on span "0204040086 - Radiografia de Dedos da Mao" at bounding box center [643, 415] width 1230 height 38
checkbox Mao "false"
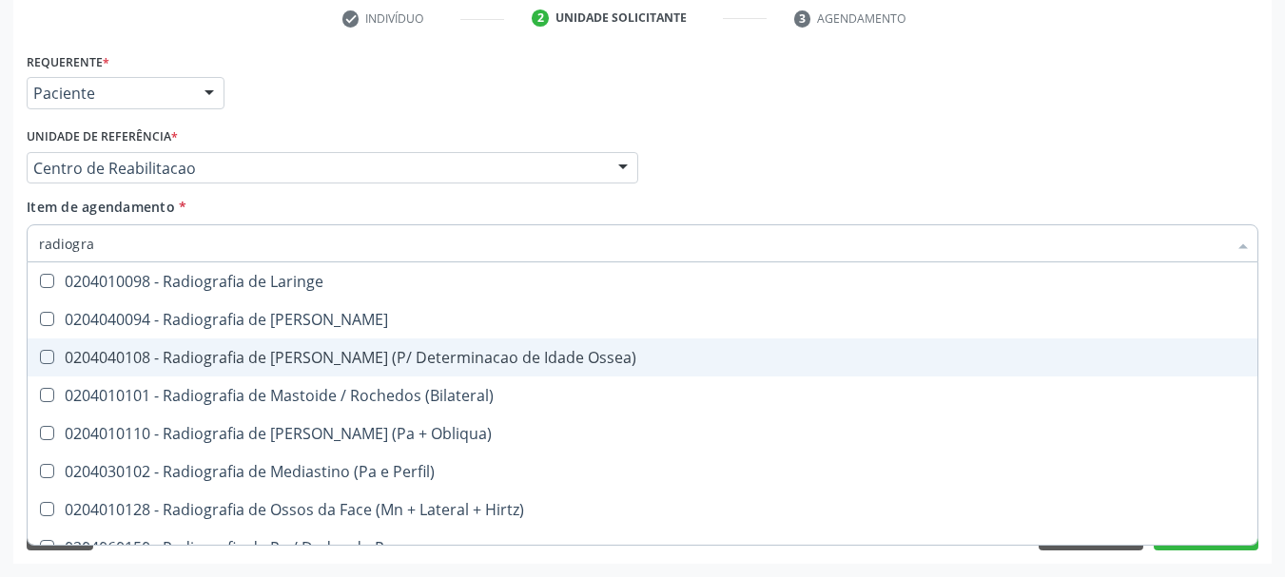
scroll to position [1807, 0]
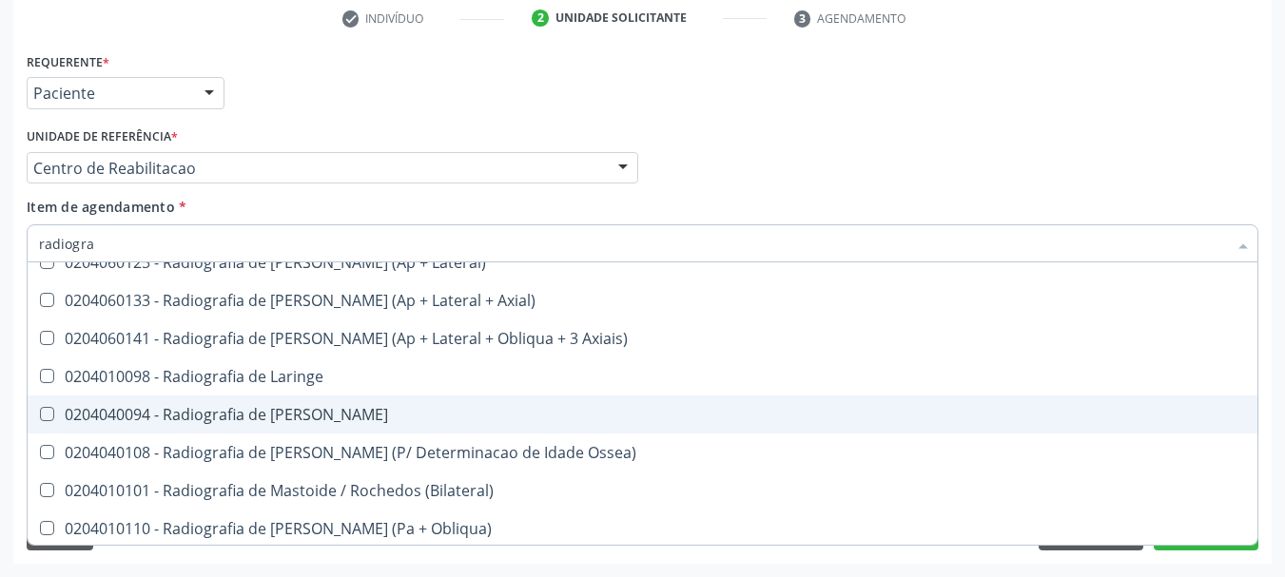
click at [392, 413] on div "0204040094 - Radiografia de Mao" at bounding box center [642, 414] width 1207 height 15
checkbox Mao "true"
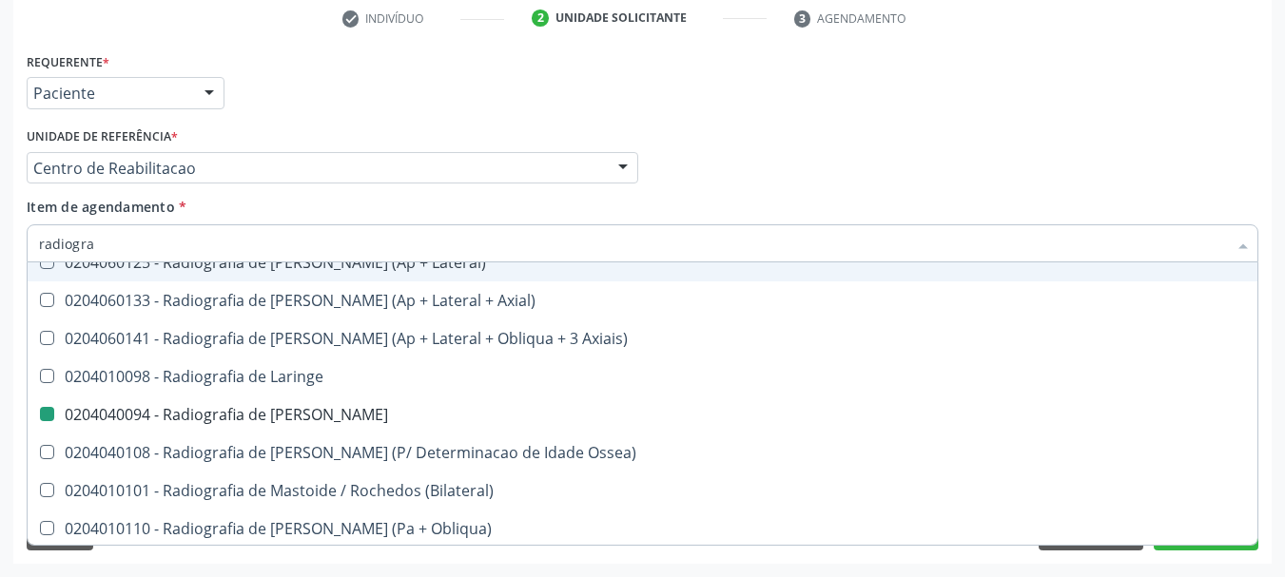
click at [691, 134] on div "Profissional Solicitante Por favor, selecione a Unidade de Atendimento primeiro…" at bounding box center [642, 160] width 1241 height 74
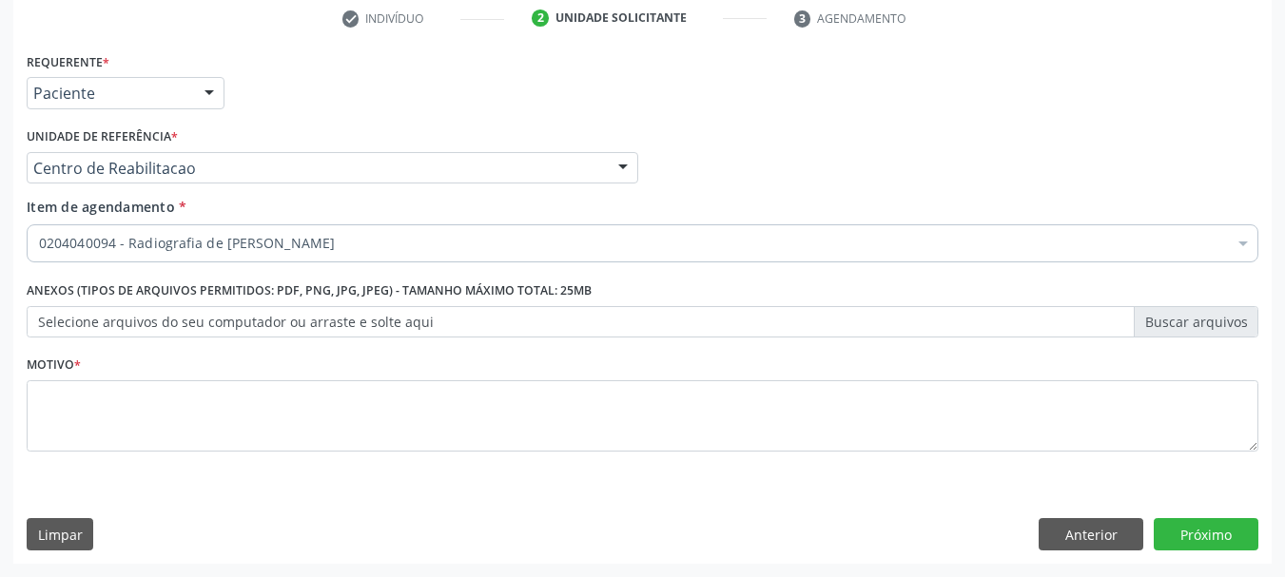
scroll to position [0, 0]
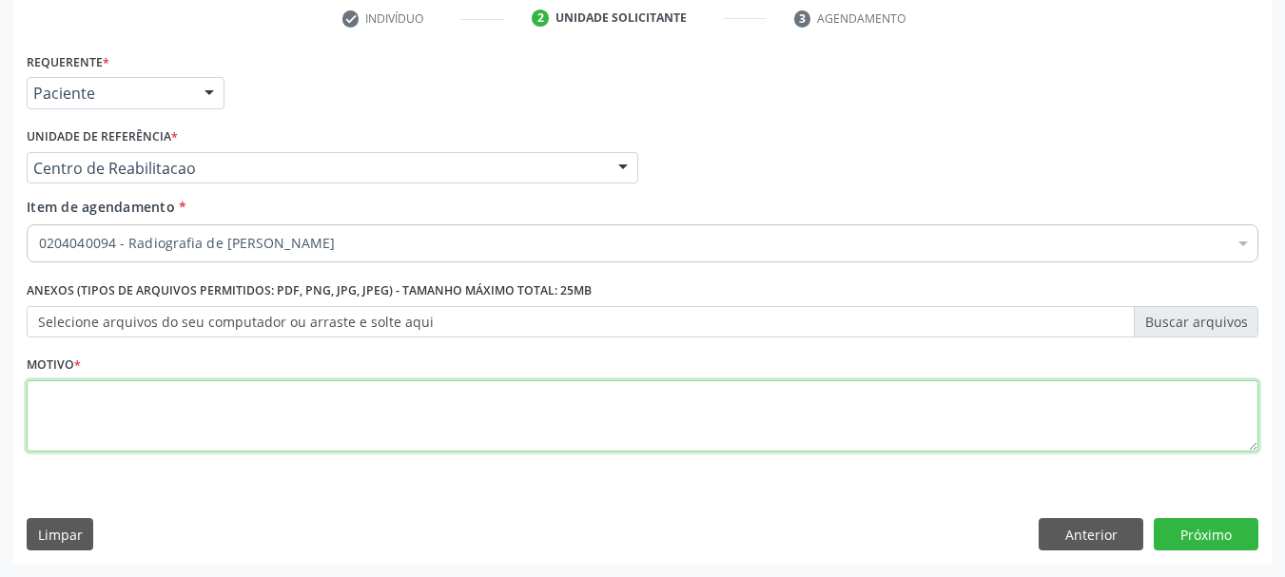
click at [221, 425] on textarea at bounding box center [643, 416] width 1232 height 72
type textarea "mão direita e esquerda"
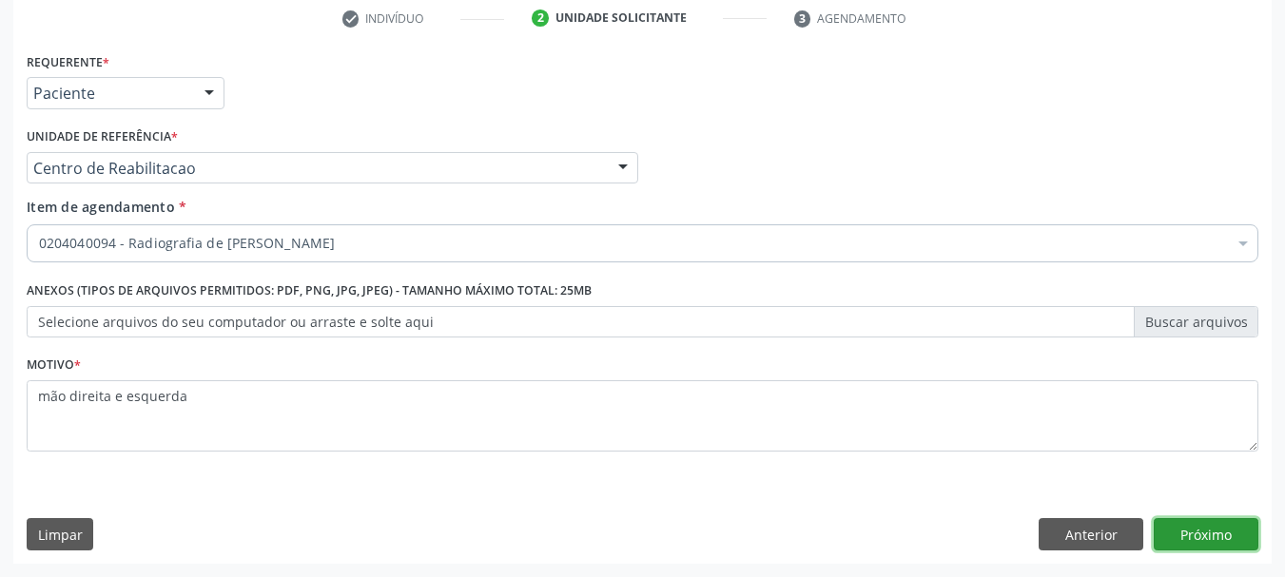
click at [1222, 523] on button "Próximo" at bounding box center [1206, 534] width 105 height 32
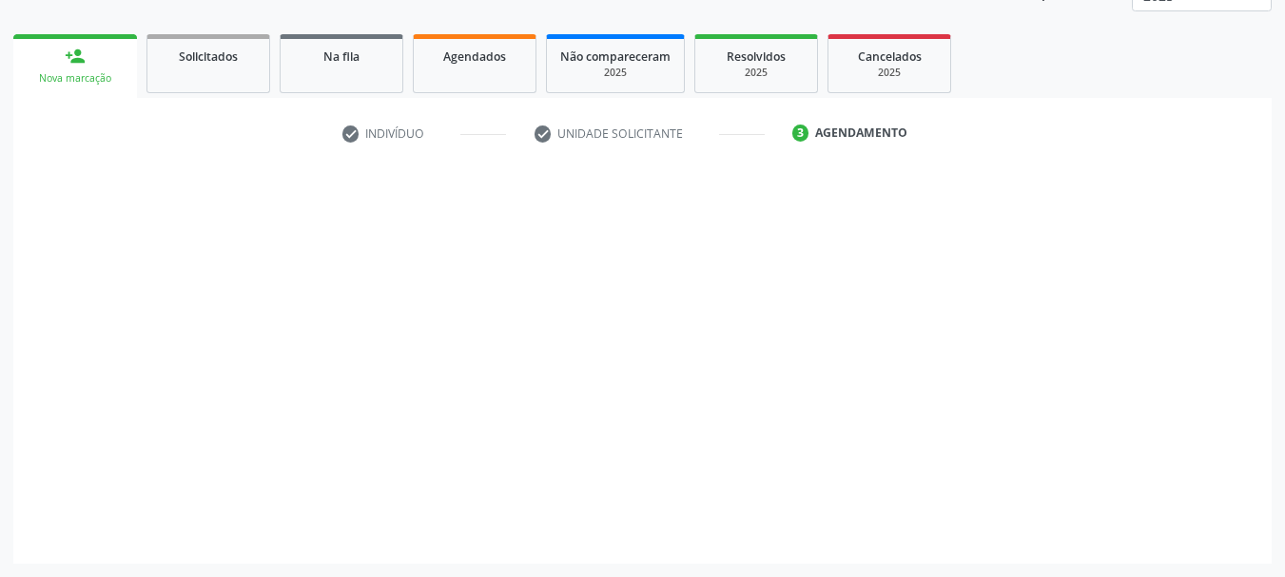
scroll to position [250, 0]
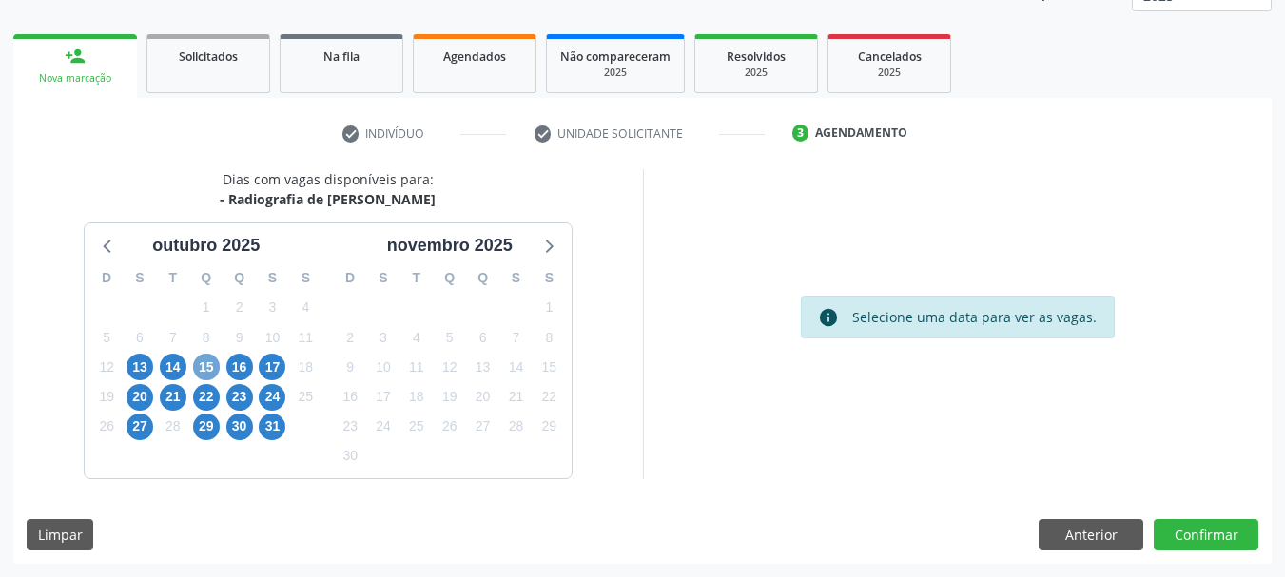
click at [206, 359] on span "15" at bounding box center [206, 367] width 27 height 27
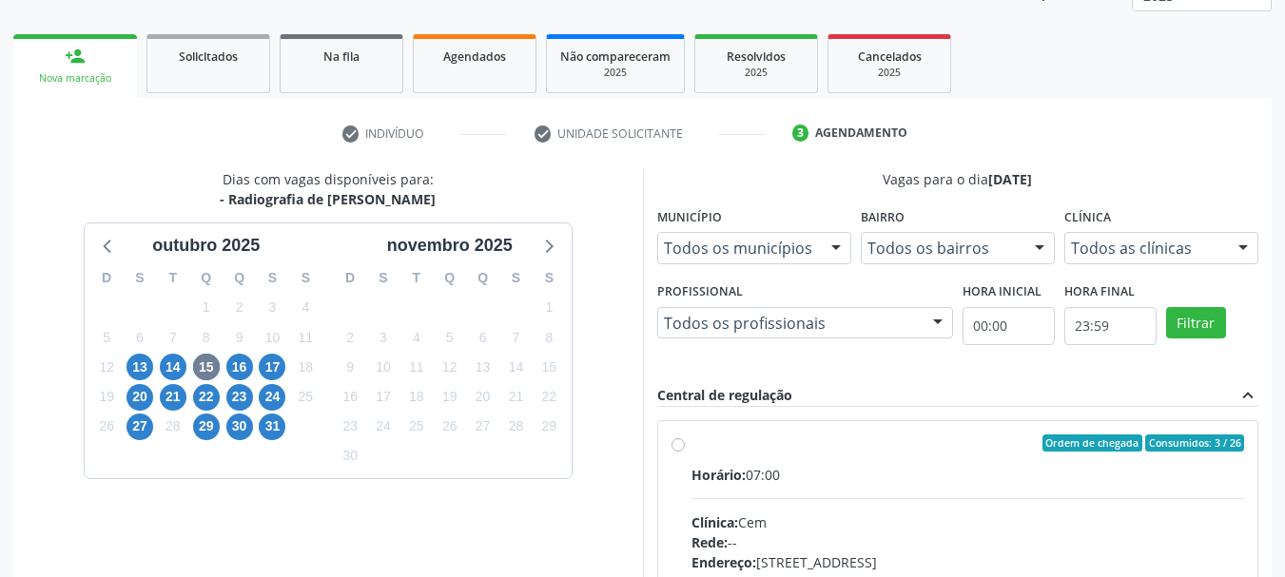
click at [691, 443] on label "Ordem de chegada Consumidos: 3 / 26 Horário: 07:00 Clínica: Cem Rede: -- Endere…" at bounding box center [968, 581] width 554 height 292
click at [683, 443] on input "Ordem de chegada Consumidos: 3 / 26 Horário: 07:00 Clínica: Cem Rede: -- Endere…" at bounding box center [677, 443] width 13 height 17
radio input "true"
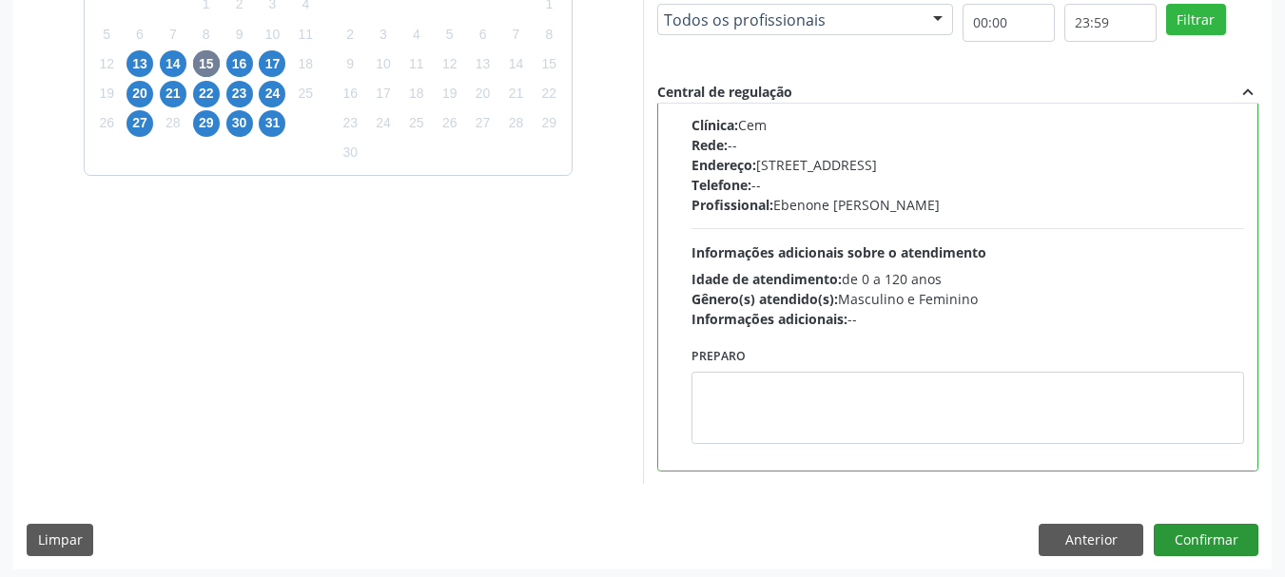
scroll to position [559, 0]
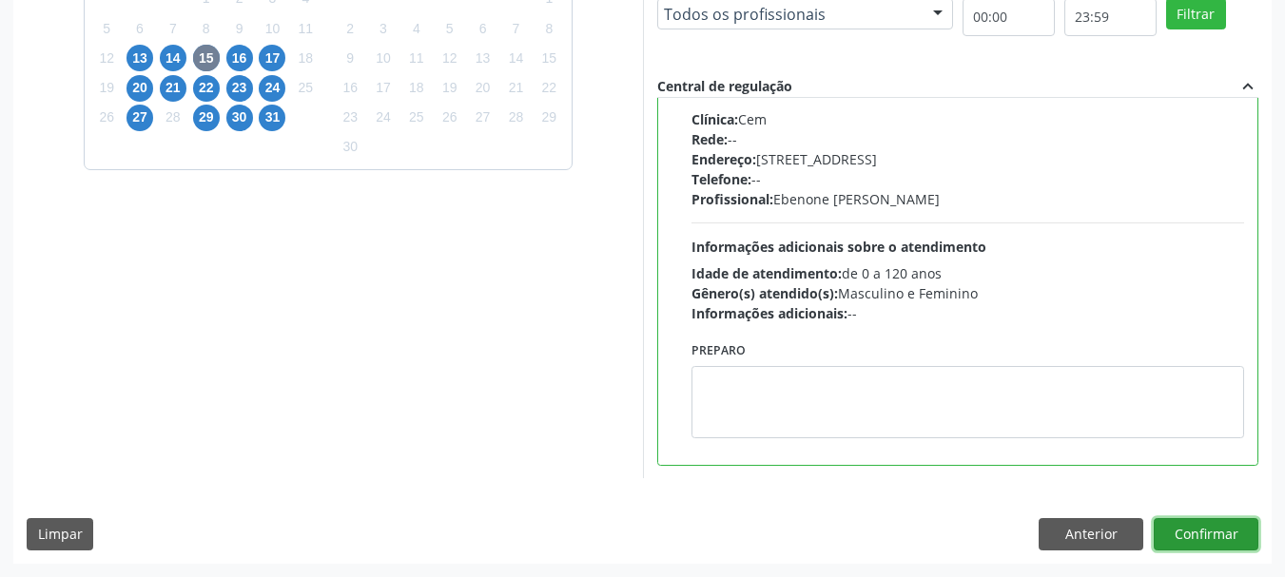
click at [1182, 536] on button "Confirmar" at bounding box center [1206, 534] width 105 height 32
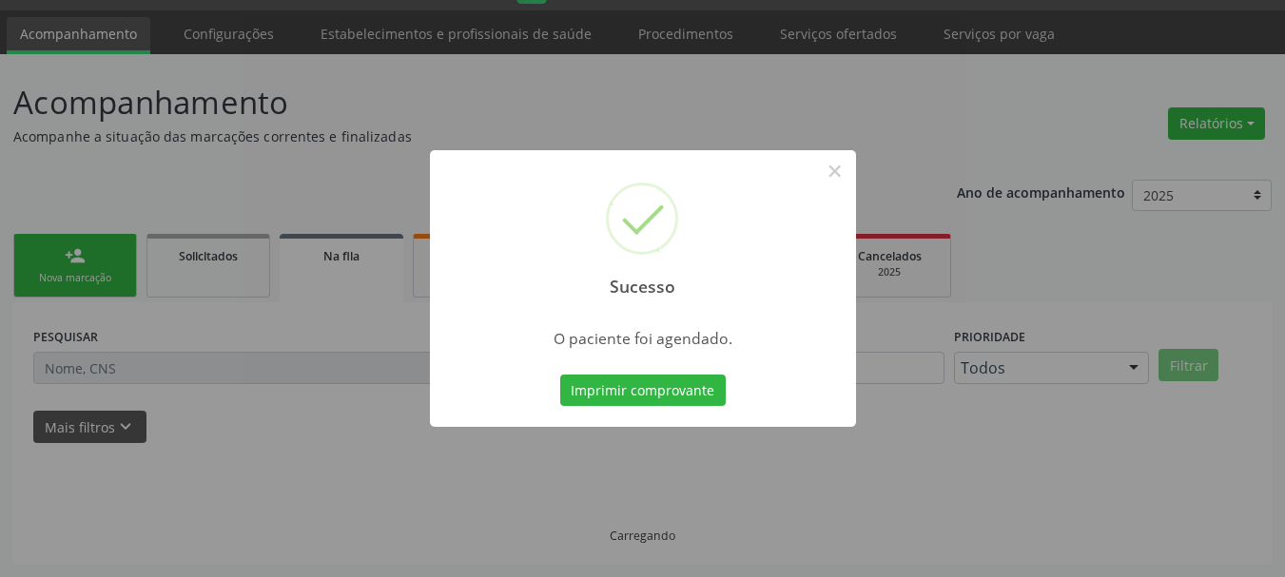
scroll to position [50, 0]
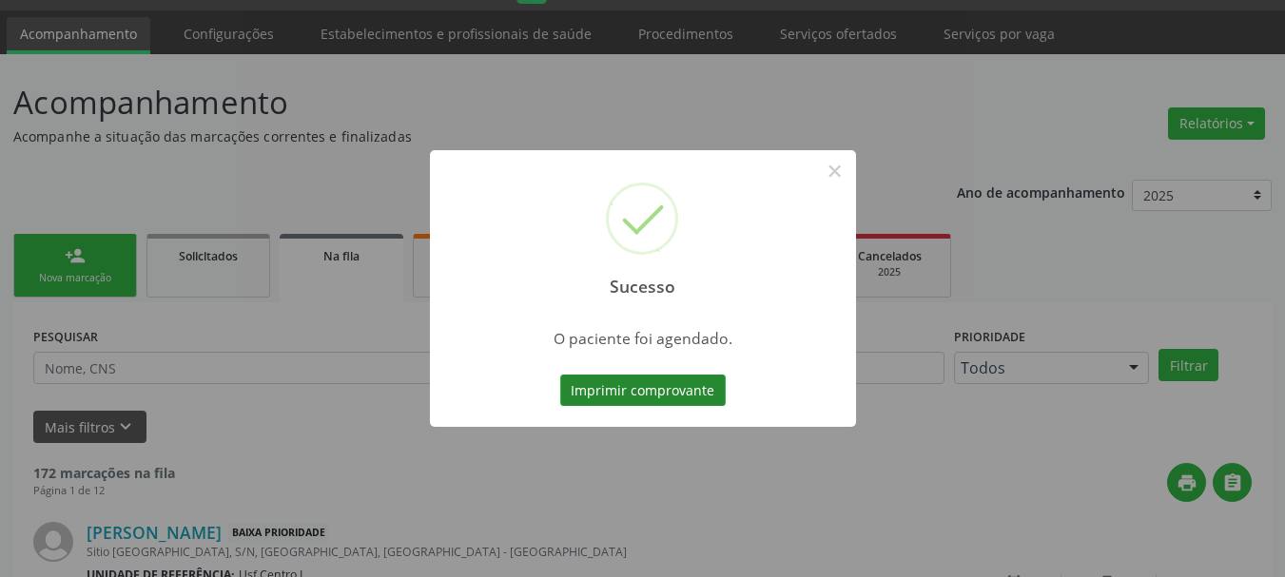
click at [647, 391] on button "Imprimir comprovante" at bounding box center [642, 391] width 165 height 32
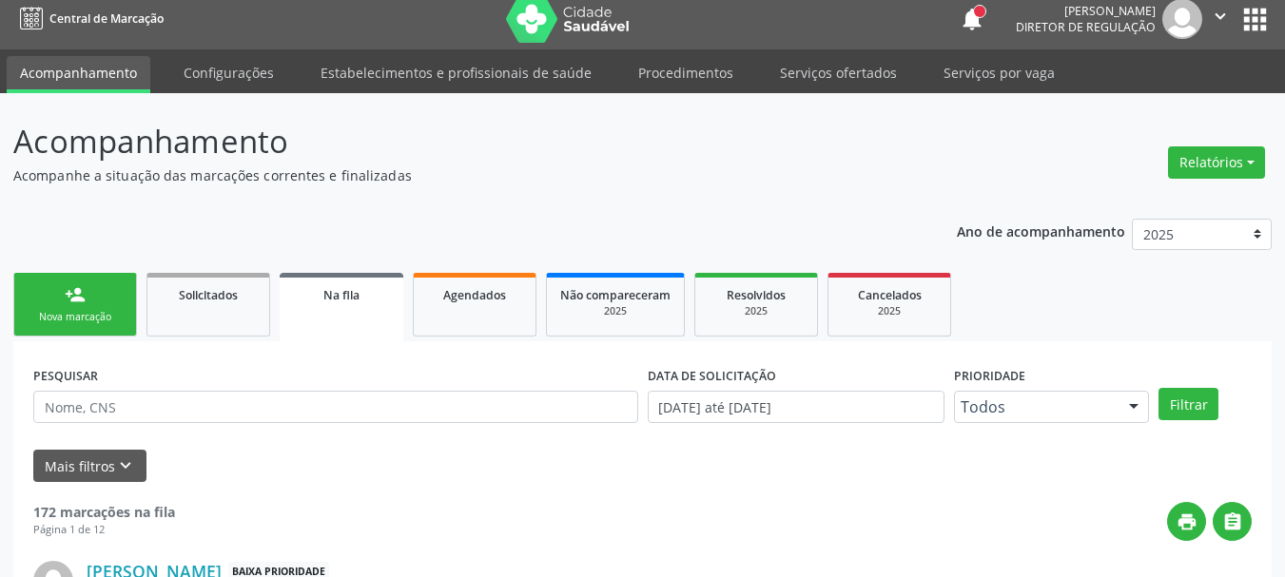
scroll to position [0, 0]
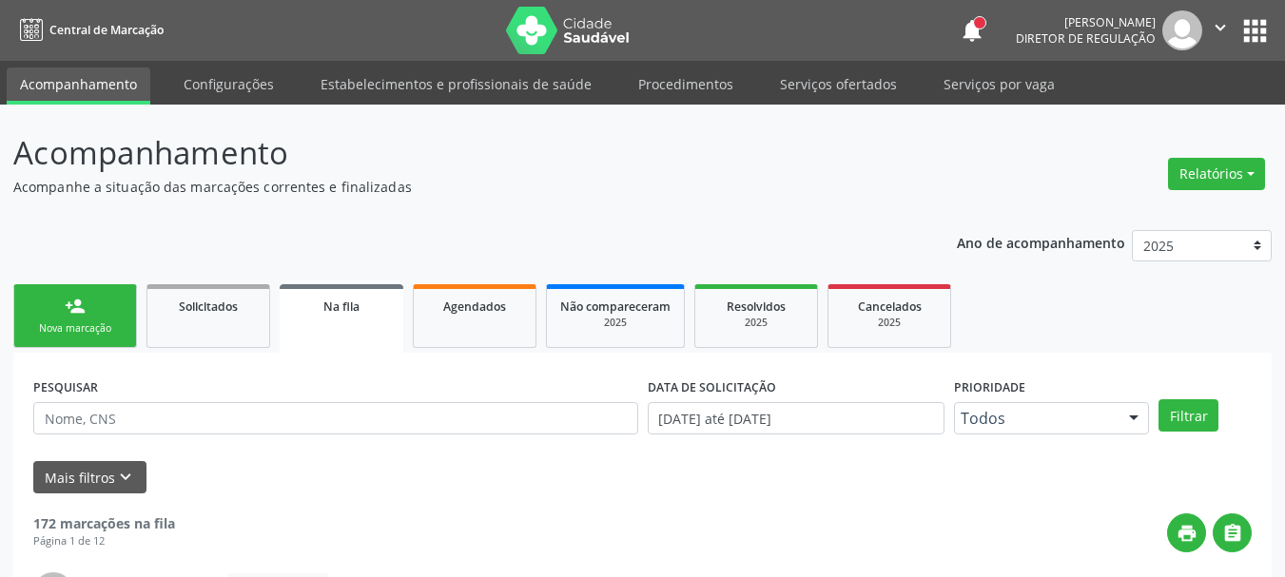
click at [1212, 24] on icon "" at bounding box center [1220, 27] width 21 height 21
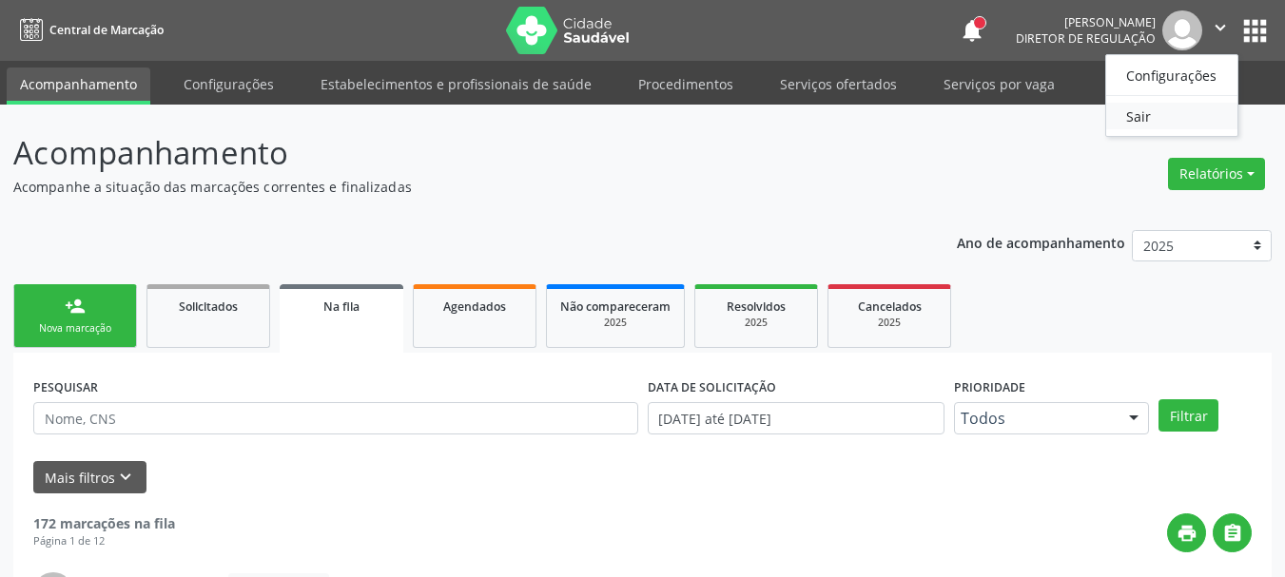
click at [1151, 115] on link "Sair" at bounding box center [1171, 116] width 131 height 27
